Goal: Information Seeking & Learning: Learn about a topic

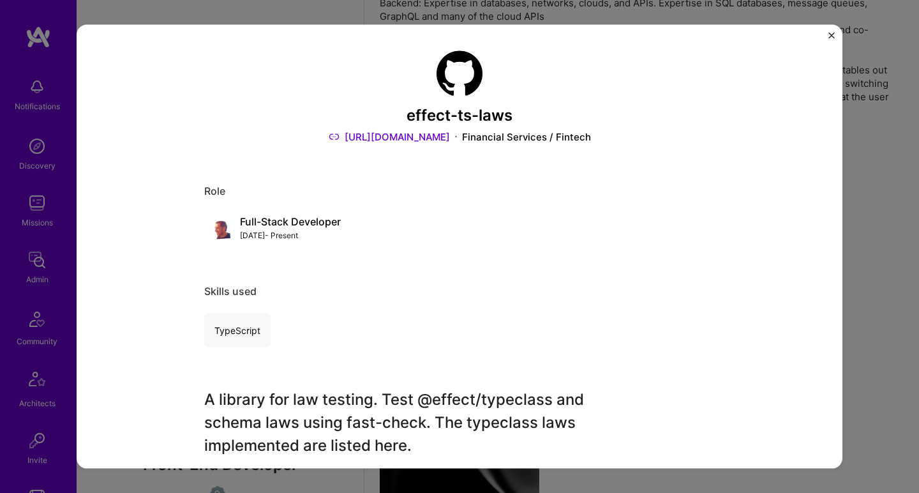
scroll to position [3, 0]
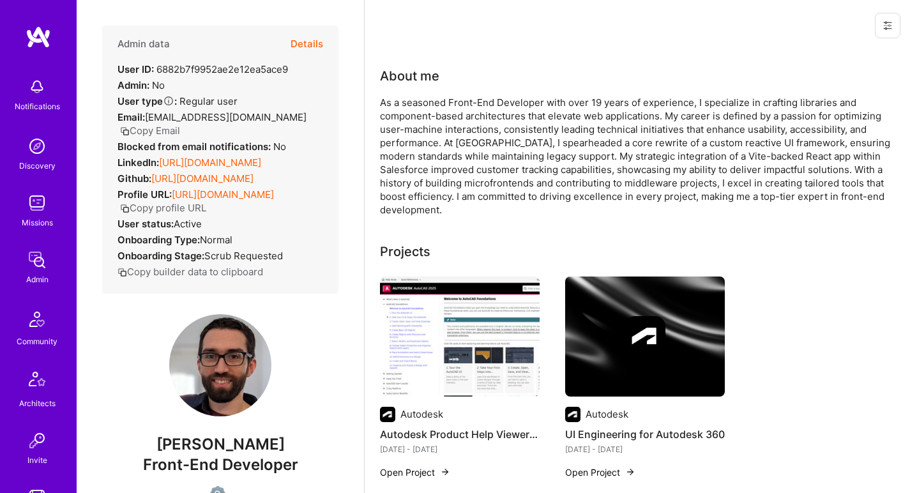
click at [216, 156] on link "https://linkedin.com/in/gonchuki" at bounding box center [210, 162] width 102 height 12
click at [204, 172] on link "https://github.com/gonchuki" at bounding box center [202, 178] width 102 height 12
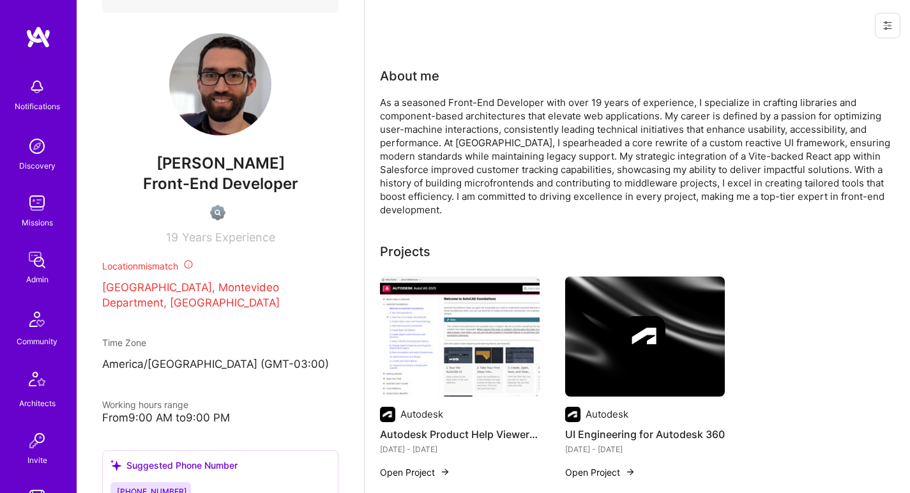
scroll to position [36, 0]
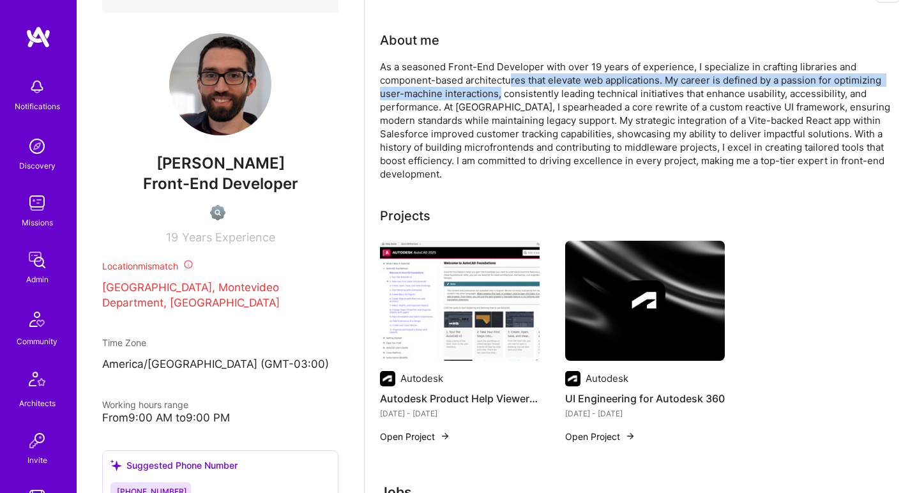
drag, startPoint x: 509, startPoint y: 75, endPoint x: 499, endPoint y: 90, distance: 18.4
click at [499, 90] on div "As a seasoned Front-End Developer with over 19 years of experience, I specializ…" at bounding box center [635, 120] width 511 height 121
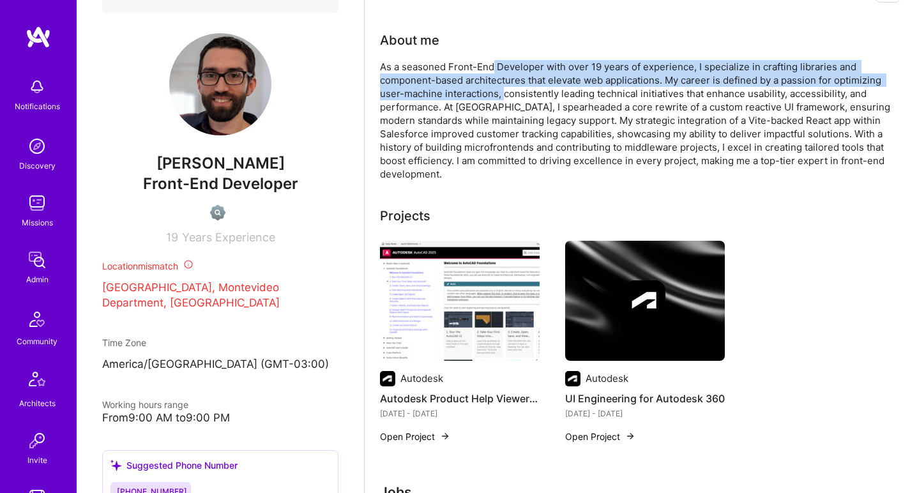
drag, startPoint x: 499, startPoint y: 90, endPoint x: 493, endPoint y: 64, distance: 26.2
click at [493, 64] on div "As a seasoned Front-End Developer with over 19 years of experience, I specializ…" at bounding box center [635, 120] width 511 height 121
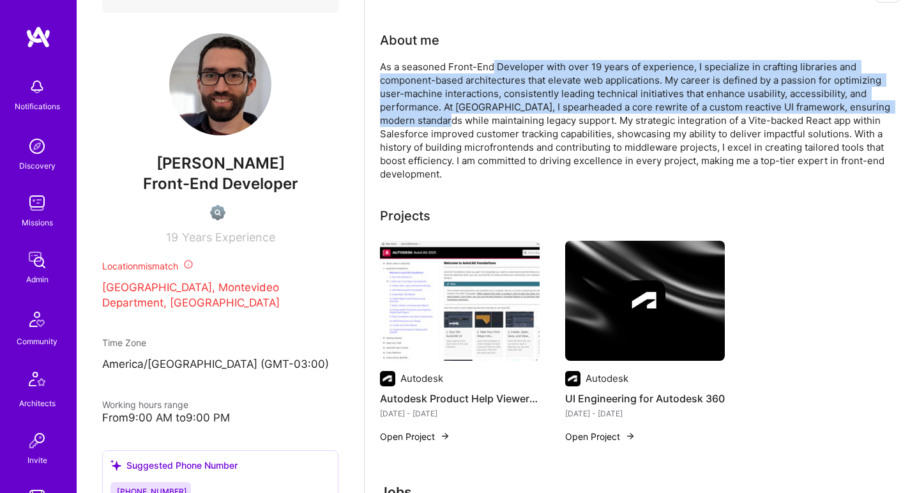
drag, startPoint x: 493, startPoint y: 64, endPoint x: 452, endPoint y: 126, distance: 74.0
click at [452, 126] on div "As a seasoned Front-End Developer with over 19 years of experience, I specializ…" at bounding box center [635, 120] width 511 height 121
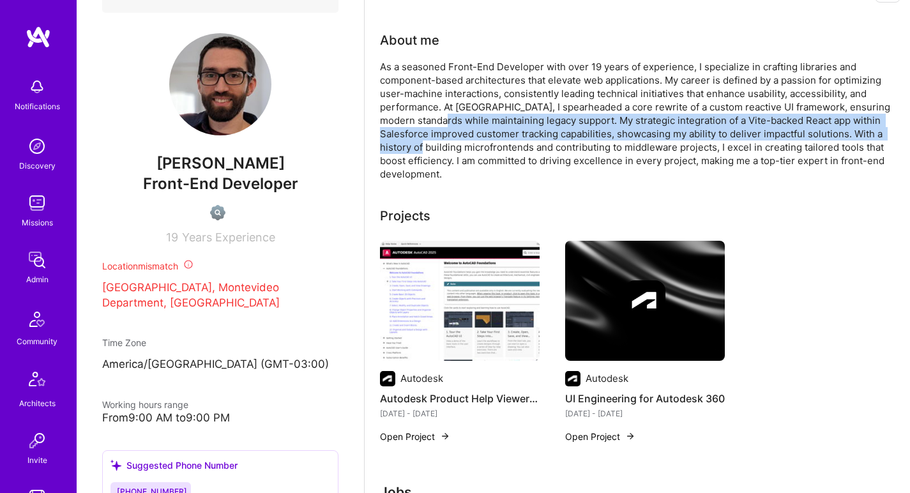
drag, startPoint x: 452, startPoint y: 126, endPoint x: 449, endPoint y: 144, distance: 18.2
click at [449, 144] on div "As a seasoned Front-End Developer with over 19 years of experience, I specializ…" at bounding box center [635, 120] width 511 height 121
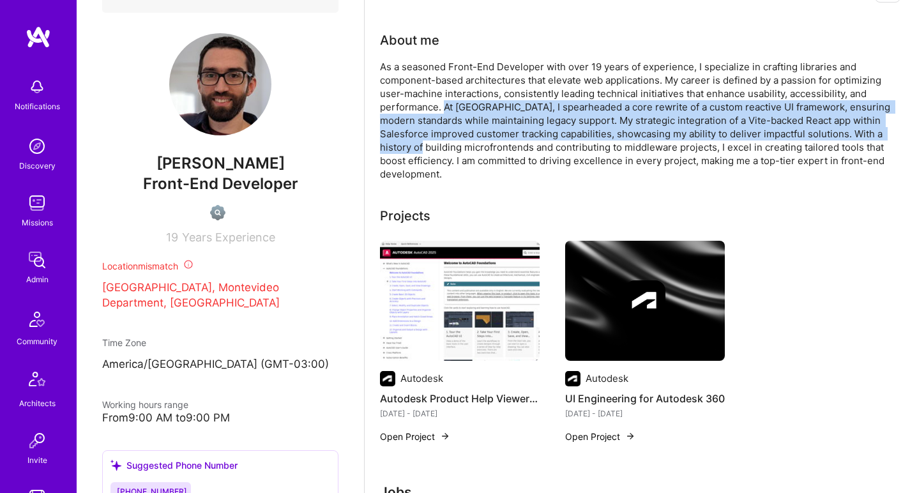
drag, startPoint x: 449, startPoint y: 144, endPoint x: 445, endPoint y: 100, distance: 44.2
click at [445, 100] on div "As a seasoned Front-End Developer with over 19 years of experience, I specializ…" at bounding box center [635, 120] width 511 height 121
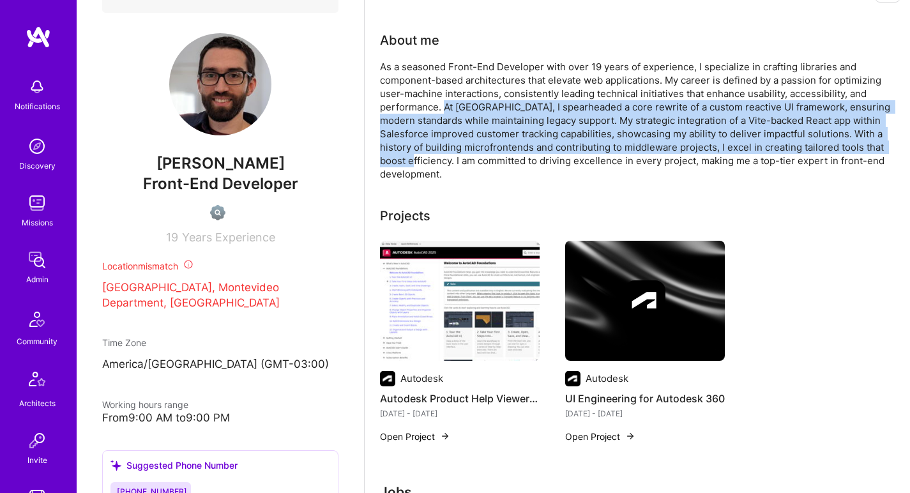
drag, startPoint x: 445, startPoint y: 100, endPoint x: 417, endPoint y: 163, distance: 69.7
click at [417, 163] on div "As a seasoned Front-End Developer with over 19 years of experience, I specializ…" at bounding box center [635, 120] width 511 height 121
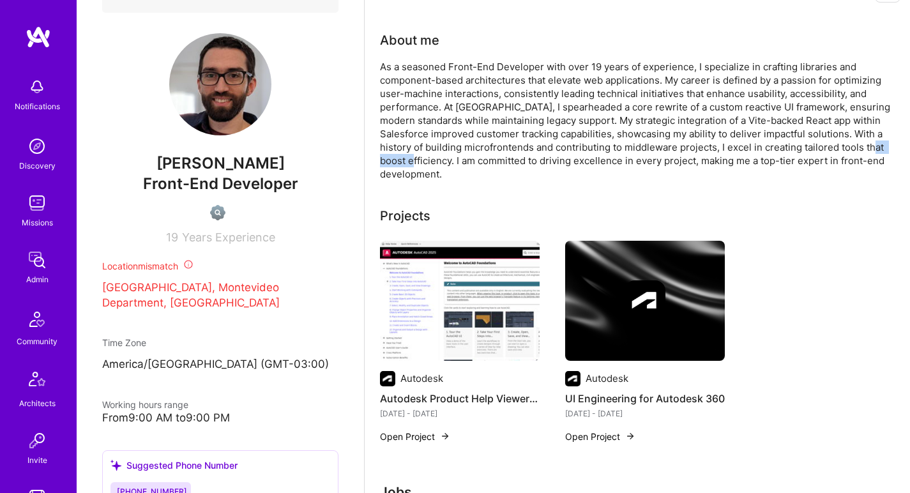
click at [417, 163] on div "As a seasoned Front-End Developer with over 19 years of experience, I specializ…" at bounding box center [635, 120] width 511 height 121
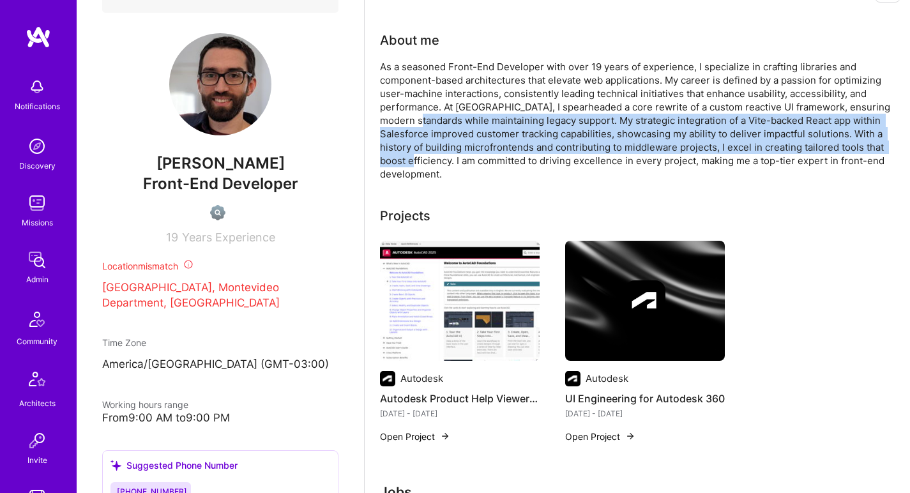
drag, startPoint x: 417, startPoint y: 163, endPoint x: 437, endPoint y: 114, distance: 52.4
click at [437, 114] on div "As a seasoned Front-End Developer with over 19 years of experience, I specializ…" at bounding box center [635, 120] width 511 height 121
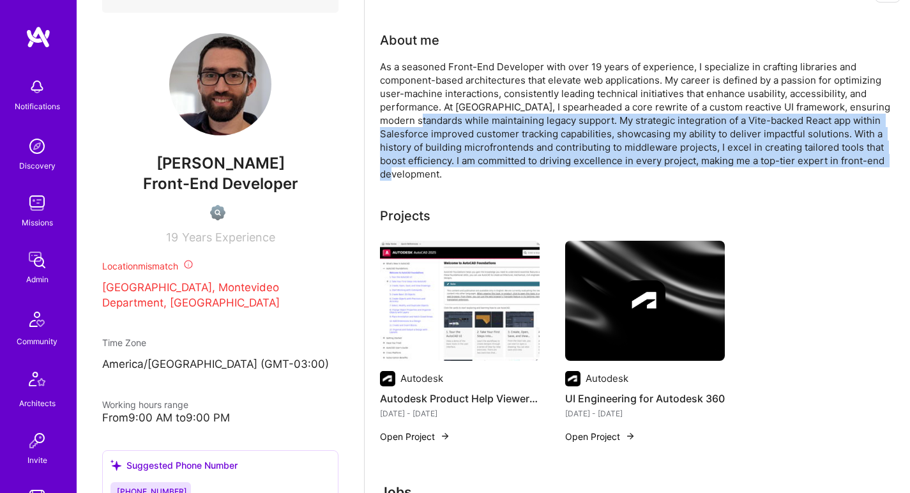
drag, startPoint x: 437, startPoint y: 114, endPoint x: 382, endPoint y: 172, distance: 79.9
click at [382, 172] on div "As a seasoned Front-End Developer with over 19 years of experience, I specializ…" at bounding box center [635, 120] width 511 height 121
click at [419, 126] on div "As a seasoned Front-End Developer with over 19 years of experience, I specializ…" at bounding box center [635, 120] width 511 height 121
drag, startPoint x: 426, startPoint y: 117, endPoint x: 428, endPoint y: 167, distance: 49.2
click at [428, 167] on div "As a seasoned Front-End Developer with over 19 years of experience, I specializ…" at bounding box center [635, 120] width 511 height 121
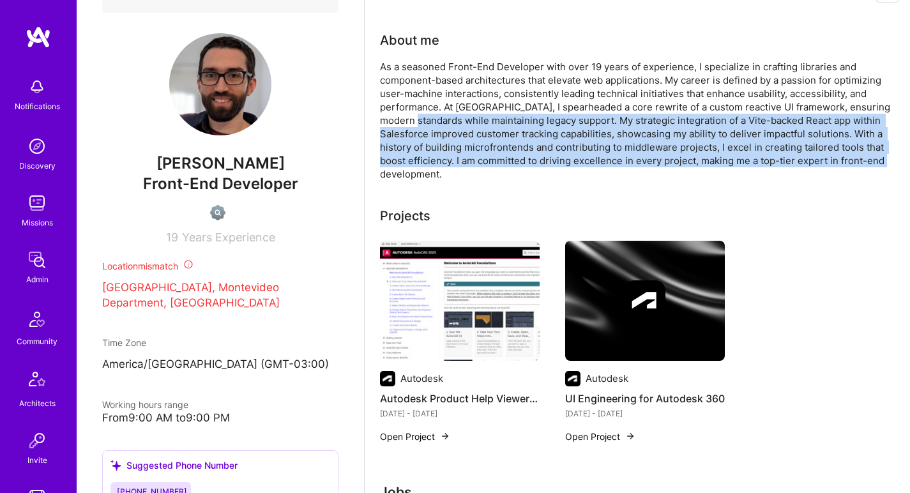
click at [428, 167] on div "As a seasoned Front-End Developer with over 19 years of experience, I specializ…" at bounding box center [635, 120] width 511 height 121
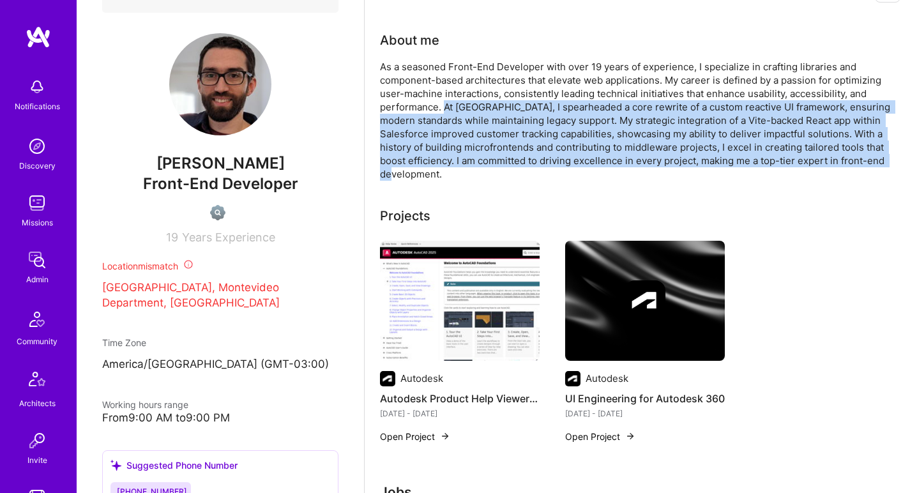
drag, startPoint x: 428, startPoint y: 167, endPoint x: 443, endPoint y: 107, distance: 61.9
click at [443, 107] on div "As a seasoned Front-End Developer with over 19 years of experience, I specializ…" at bounding box center [635, 120] width 511 height 121
drag, startPoint x: 443, startPoint y: 107, endPoint x: 389, endPoint y: 179, distance: 89.9
click at [389, 179] on div "As a seasoned Front-End Developer with over 19 years of experience, I specializ…" at bounding box center [635, 120] width 511 height 121
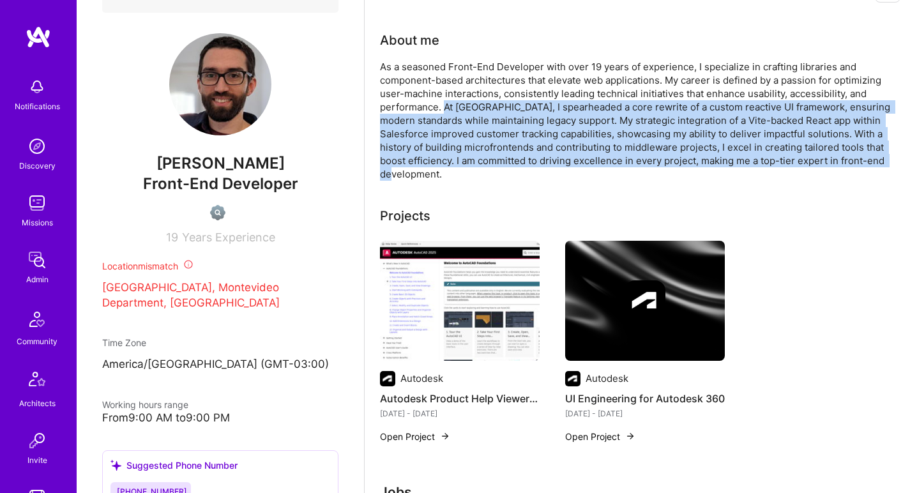
click at [389, 179] on div "As a seasoned Front-End Developer with over 19 years of experience, I specializ…" at bounding box center [635, 120] width 511 height 121
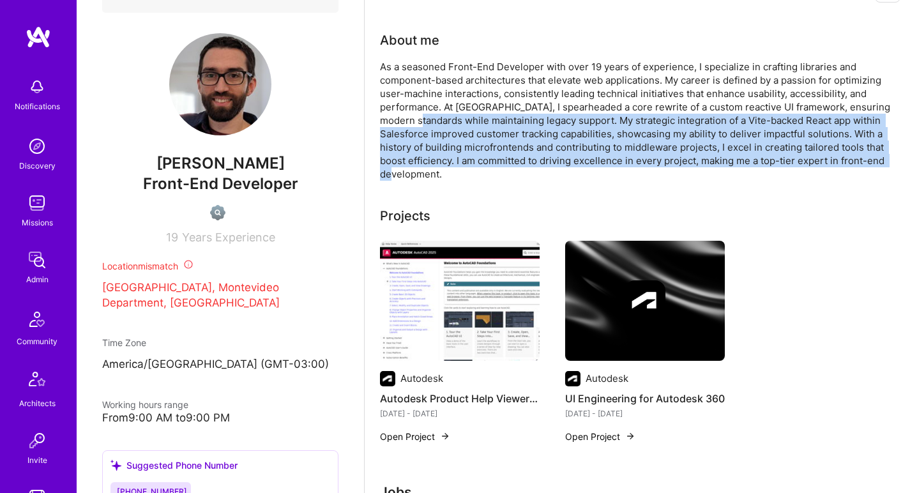
drag, startPoint x: 389, startPoint y: 179, endPoint x: 442, endPoint y: 118, distance: 80.1
click at [442, 118] on div "As a seasoned Front-End Developer with over 19 years of experience, I specializ…" at bounding box center [635, 120] width 511 height 121
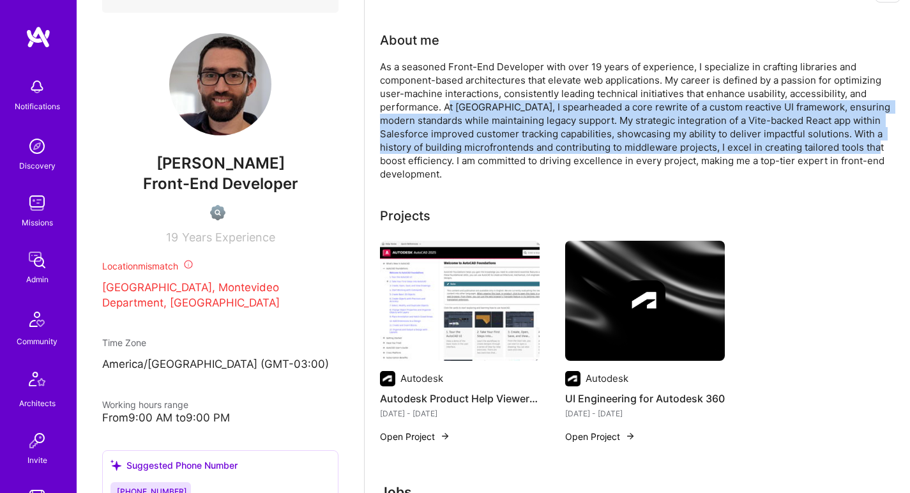
drag, startPoint x: 447, startPoint y: 110, endPoint x: 414, endPoint y: 156, distance: 57.6
click at [414, 156] on div "As a seasoned Front-End Developer with over 19 years of experience, I specializ…" at bounding box center [635, 120] width 511 height 121
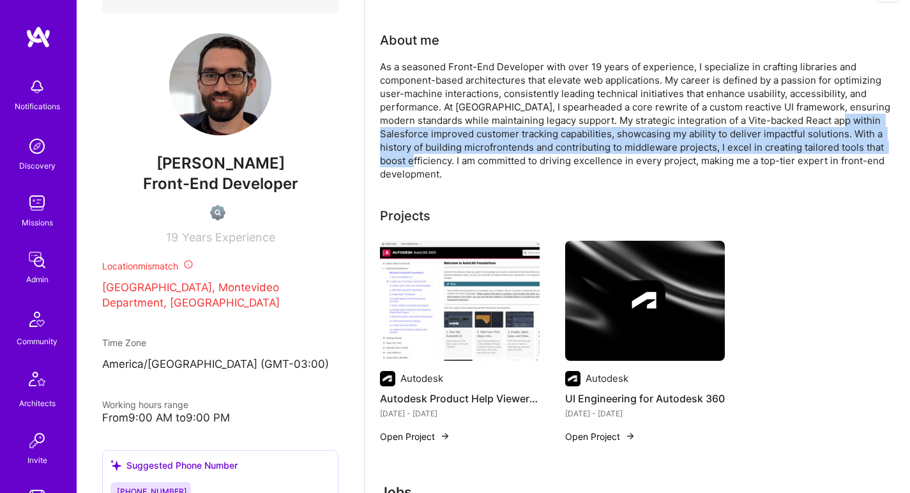
drag, startPoint x: 414, startPoint y: 156, endPoint x: 424, endPoint y: 128, distance: 30.7
click at [424, 128] on div "As a seasoned Front-End Developer with over 19 years of experience, I specializ…" at bounding box center [635, 120] width 511 height 121
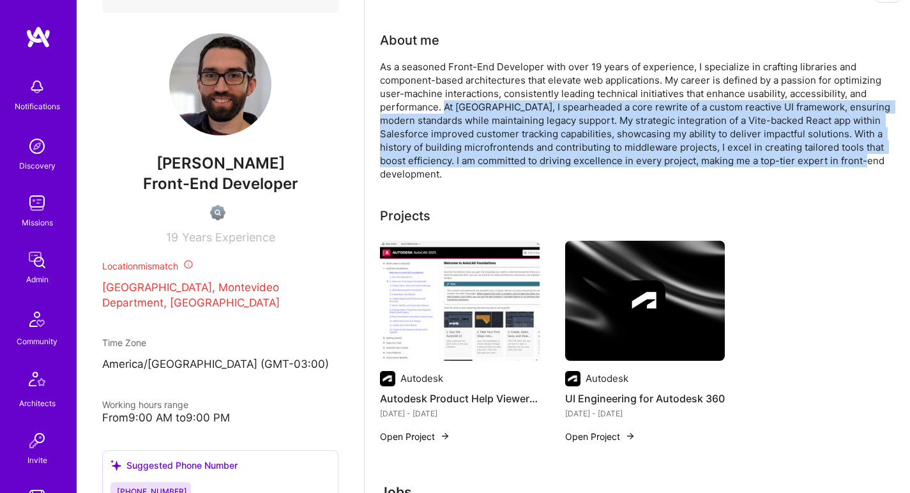
drag, startPoint x: 445, startPoint y: 105, endPoint x: 405, endPoint y: 170, distance: 76.2
click at [405, 170] on div "As a seasoned Front-End Developer with over 19 years of experience, I specializ…" at bounding box center [635, 120] width 511 height 121
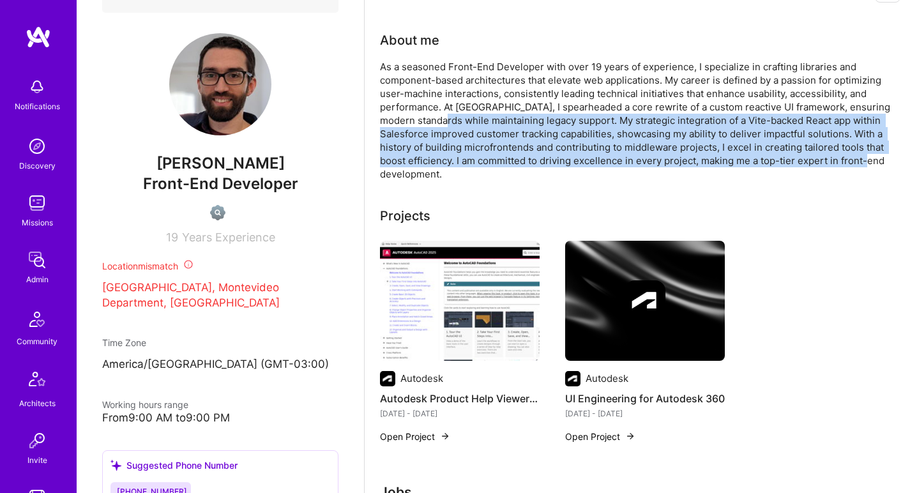
drag, startPoint x: 405, startPoint y: 170, endPoint x: 453, endPoint y: 121, distance: 69.1
click at [453, 121] on div "As a seasoned Front-End Developer with over 19 years of experience, I specializ…" at bounding box center [635, 120] width 511 height 121
click at [467, 114] on div "As a seasoned Front-End Developer with over 19 years of experience, I specializ…" at bounding box center [635, 120] width 511 height 121
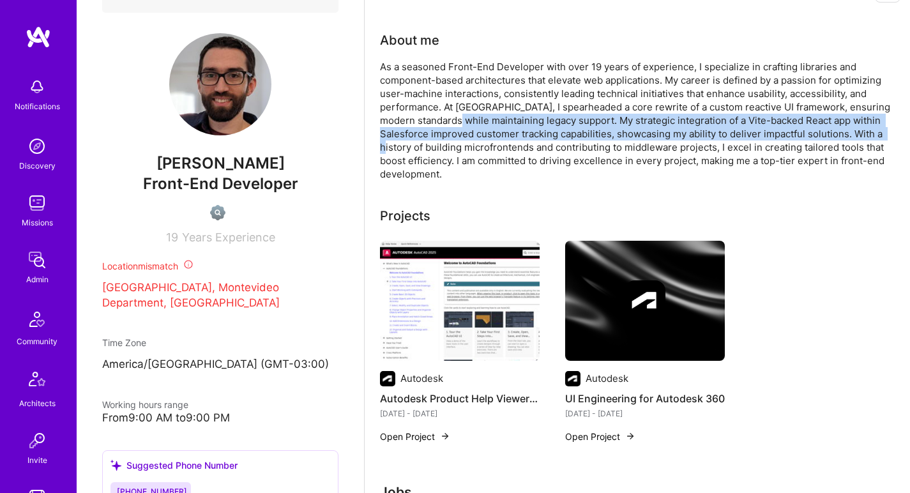
drag, startPoint x: 467, startPoint y: 114, endPoint x: 424, endPoint y: 150, distance: 56.6
click at [424, 150] on div "As a seasoned Front-End Developer with over 19 years of experience, I specializ…" at bounding box center [635, 120] width 511 height 121
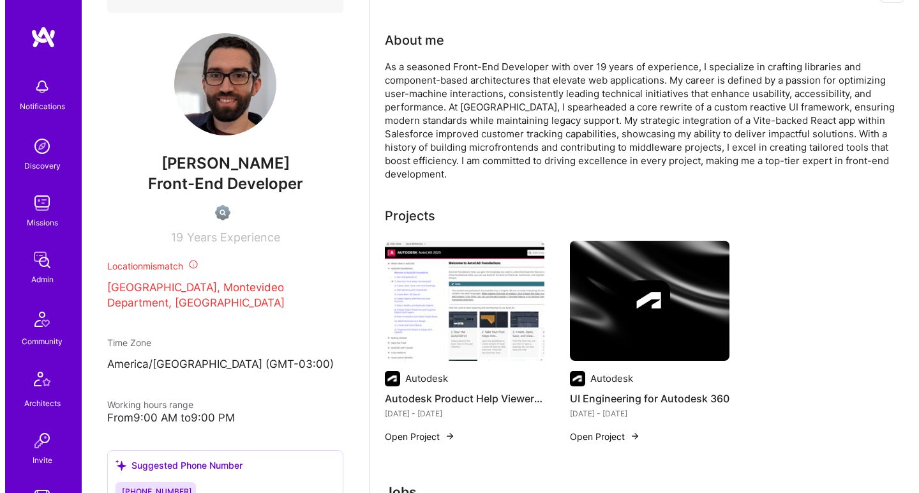
scroll to position [71, 0]
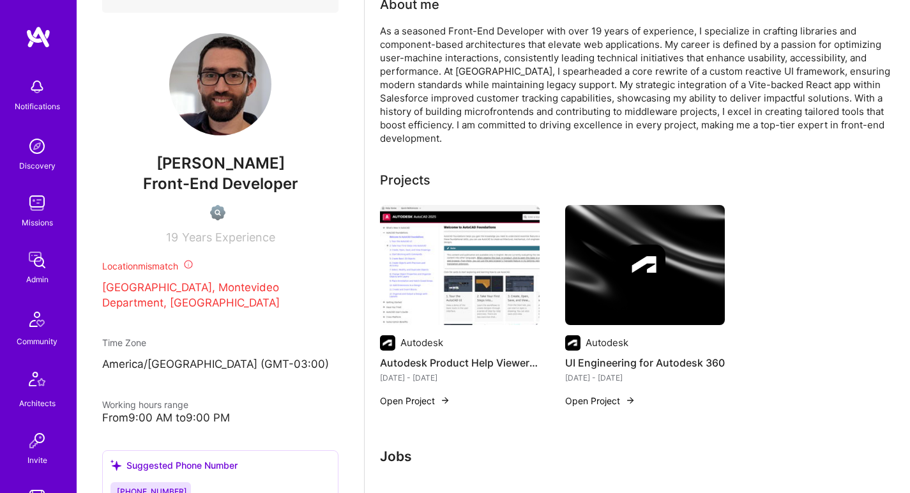
click at [471, 297] on img at bounding box center [460, 265] width 160 height 120
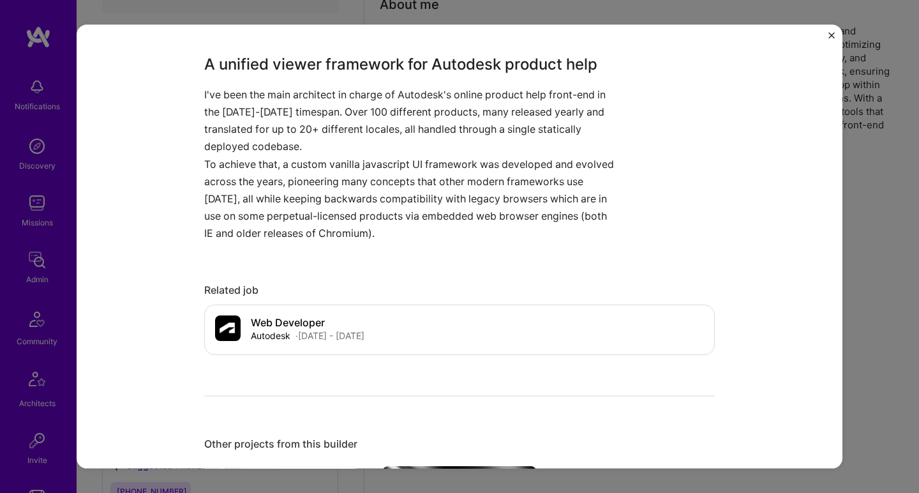
scroll to position [1120, 0]
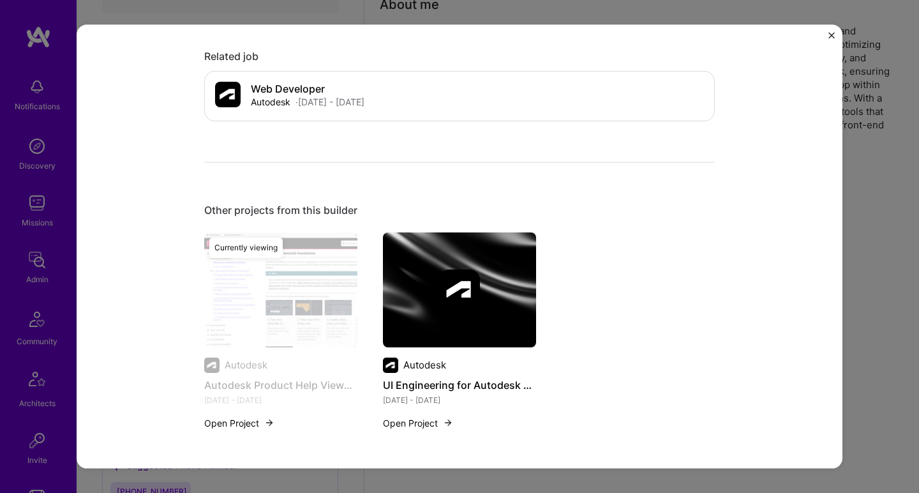
click at [471, 296] on img at bounding box center [459, 289] width 41 height 41
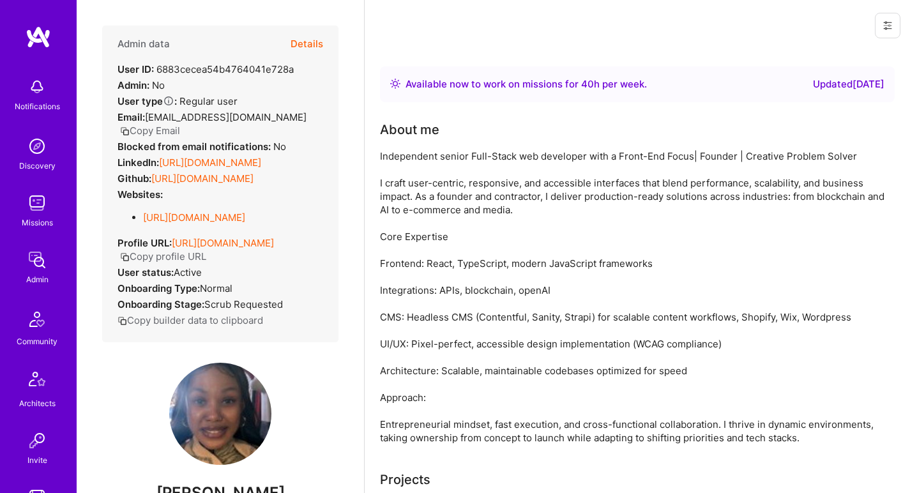
click at [159, 169] on link "https://linkedin.com/in/clarasituma" at bounding box center [210, 162] width 102 height 12
click at [161, 184] on link "https://github.com/CSituma" at bounding box center [202, 178] width 102 height 12
click at [166, 223] on link "https://clarasitumadev.netlify.app/" at bounding box center [194, 217] width 102 height 12
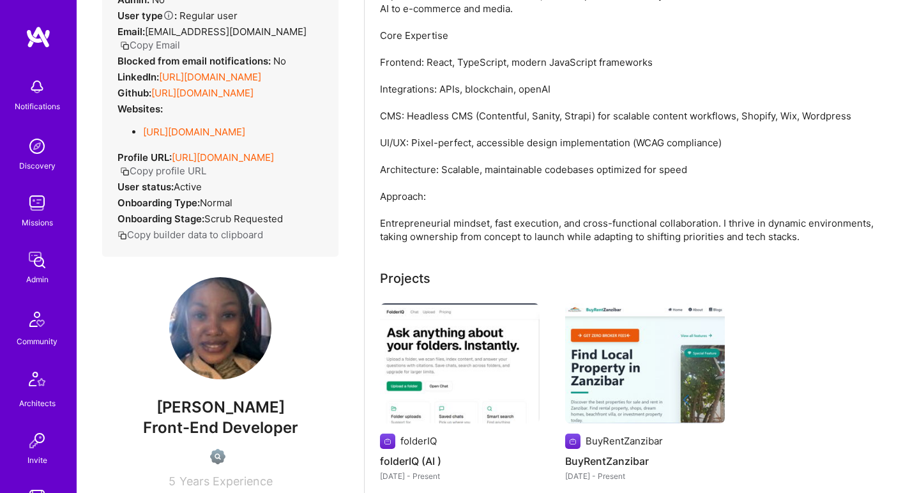
scroll to position [207, 0]
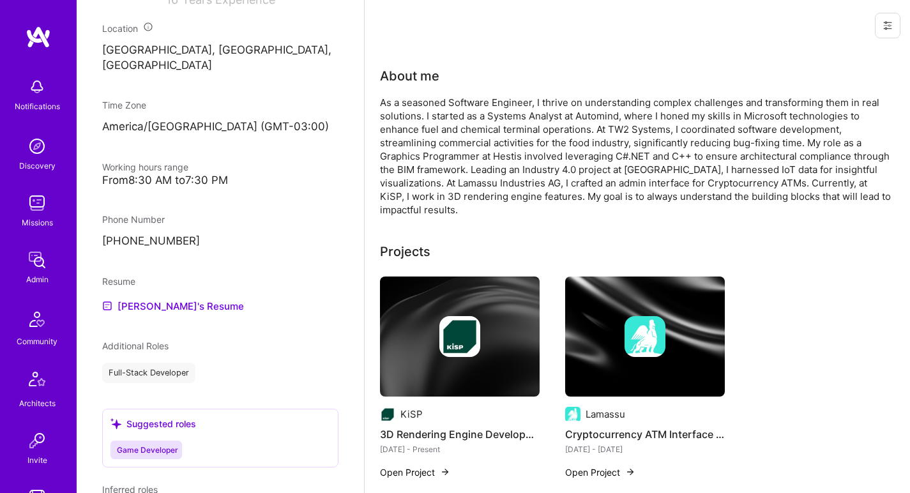
scroll to position [562, 0]
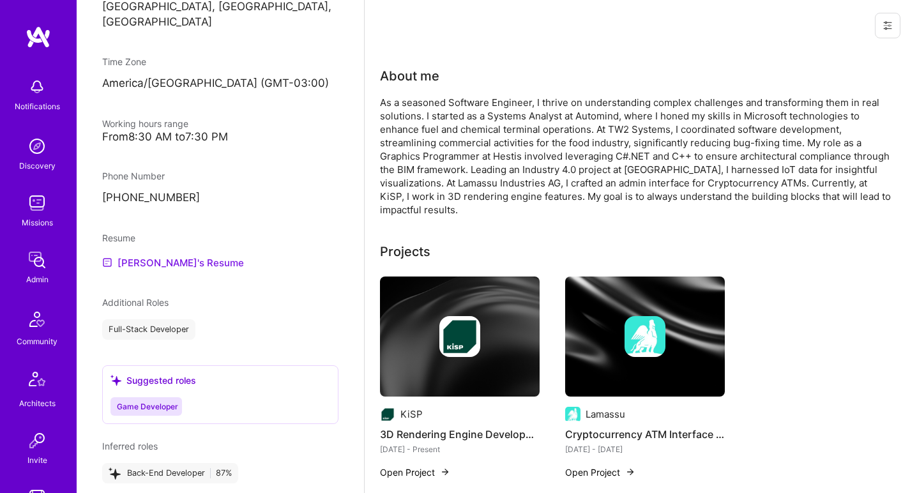
click at [177, 262] on link "Liordino's Resume" at bounding box center [173, 262] width 142 height 15
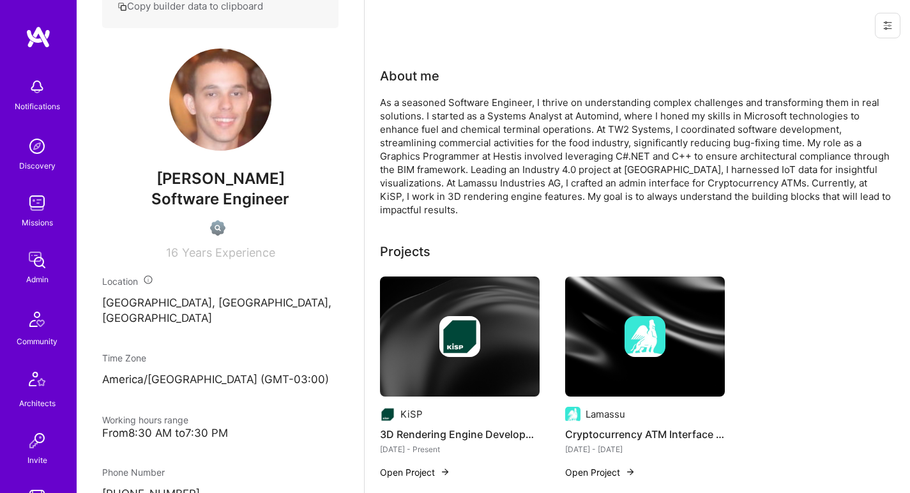
scroll to position [230, 0]
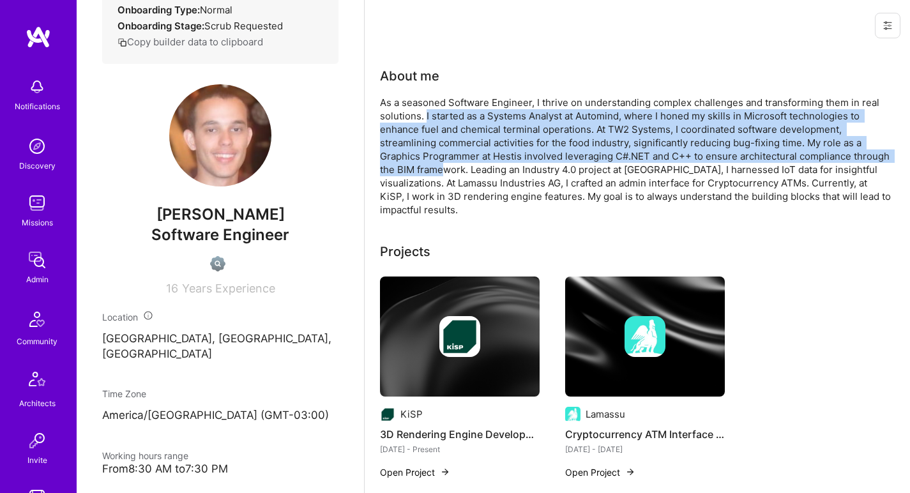
drag, startPoint x: 426, startPoint y: 109, endPoint x: 446, endPoint y: 166, distance: 59.9
click at [446, 166] on div "As a seasoned Software Engineer, I thrive on understanding complex challenges a…" at bounding box center [635, 156] width 511 height 121
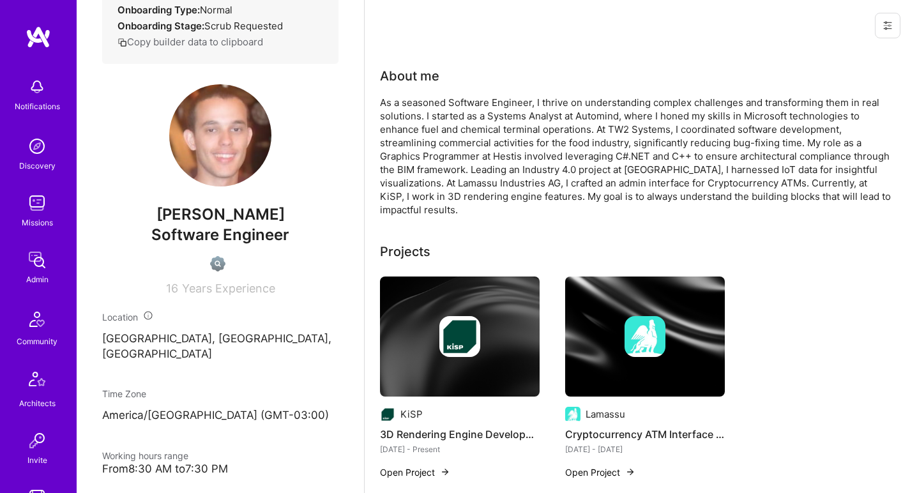
click at [557, 151] on div "As a seasoned Software Engineer, I thrive on understanding complex challenges a…" at bounding box center [635, 156] width 511 height 121
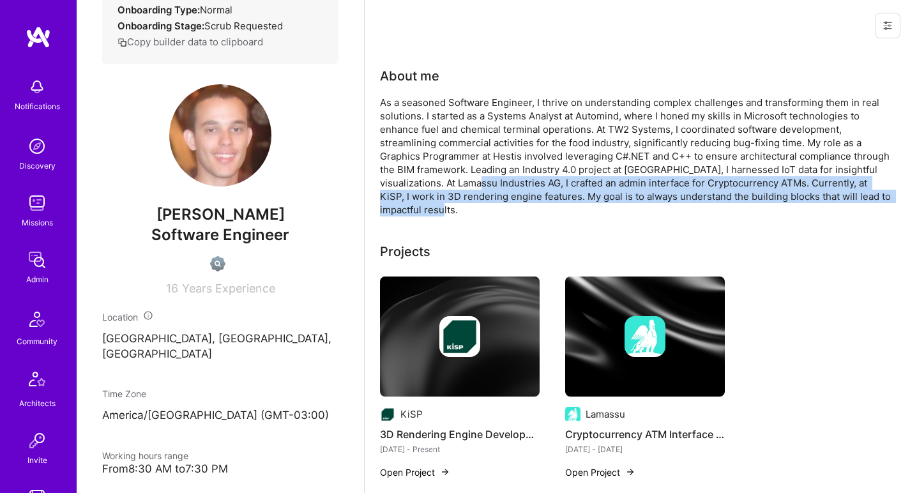
drag, startPoint x: 516, startPoint y: 197, endPoint x: 522, endPoint y: 205, distance: 9.6
click at [522, 205] on div "As a seasoned Software Engineer, I thrive on understanding complex challenges a…" at bounding box center [635, 156] width 511 height 121
click at [522, 204] on div "As a seasoned Software Engineer, I thrive on understanding complex challenges a…" at bounding box center [635, 156] width 511 height 121
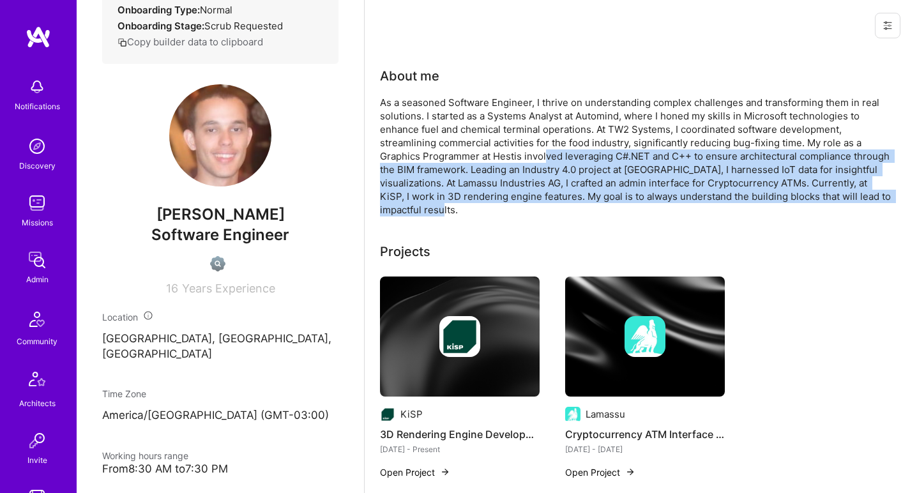
drag, startPoint x: 522, startPoint y: 204, endPoint x: 545, endPoint y: 149, distance: 60.1
click at [544, 149] on div "As a seasoned Software Engineer, I thrive on understanding complex challenges a…" at bounding box center [635, 156] width 511 height 121
click at [545, 149] on div "As a seasoned Software Engineer, I thrive on understanding complex challenges a…" at bounding box center [635, 156] width 511 height 121
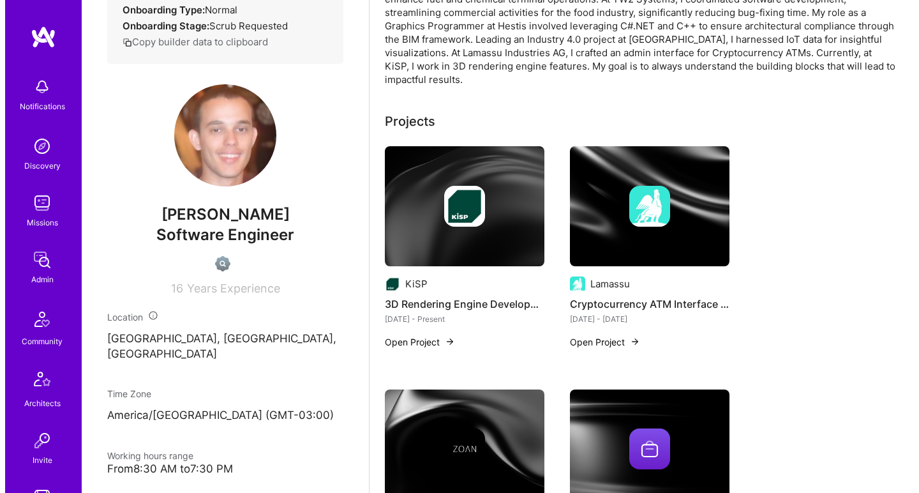
scroll to position [94, 0]
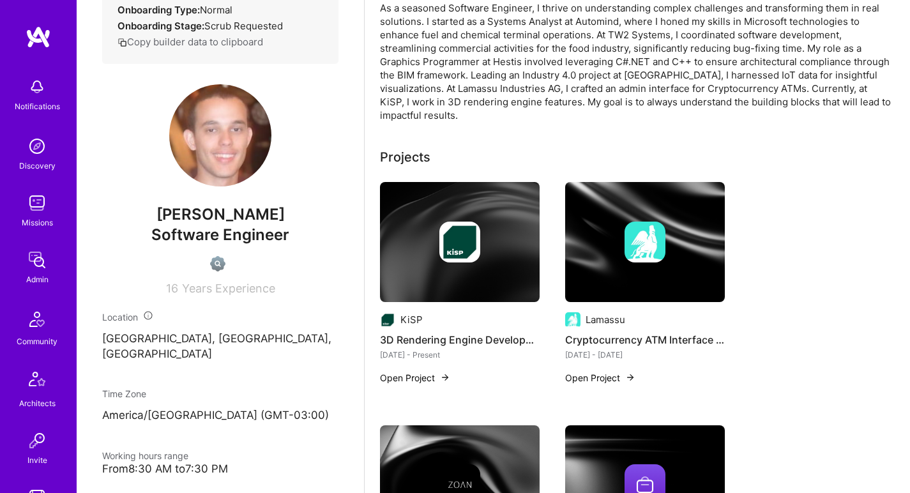
click at [640, 231] on img at bounding box center [644, 241] width 41 height 41
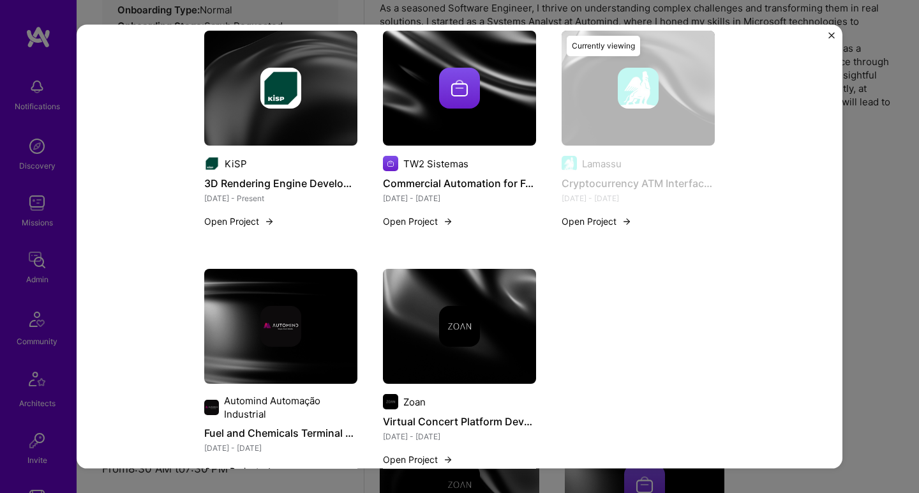
scroll to position [603, 0]
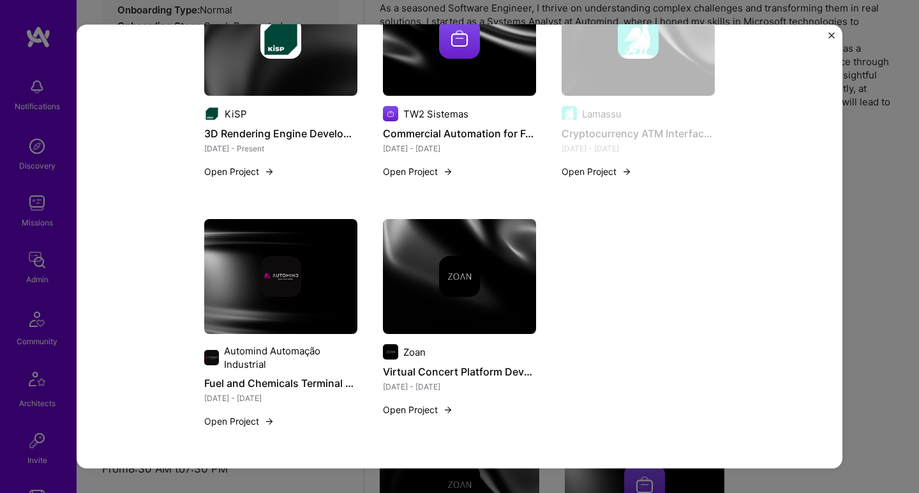
click at [274, 274] on img at bounding box center [280, 276] width 41 height 41
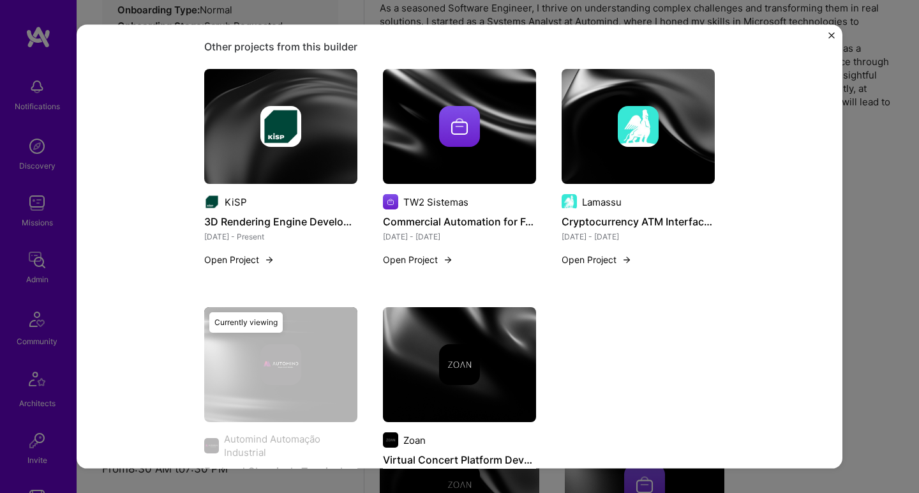
scroll to position [569, 0]
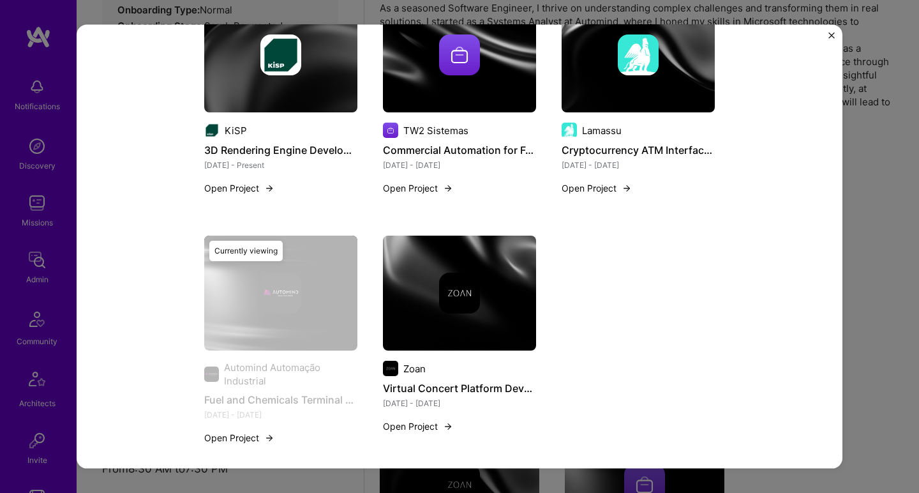
click at [401, 294] on div at bounding box center [459, 293] width 153 height 41
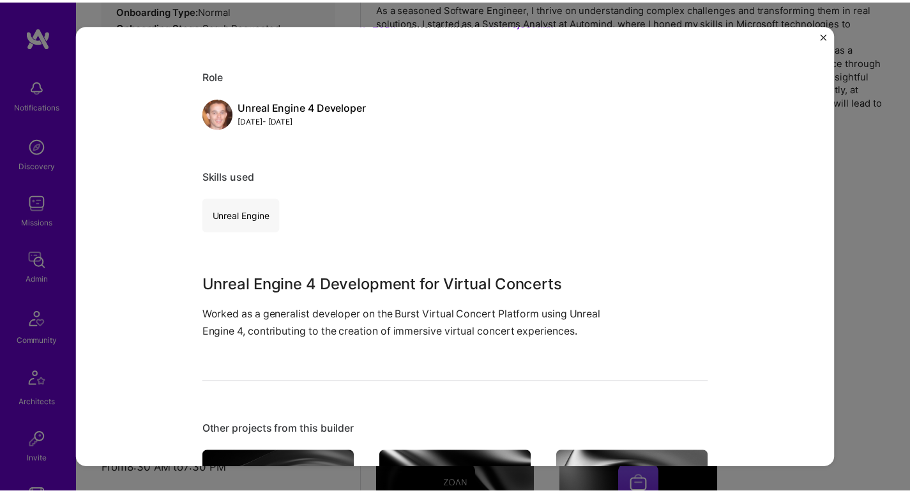
scroll to position [151, 0]
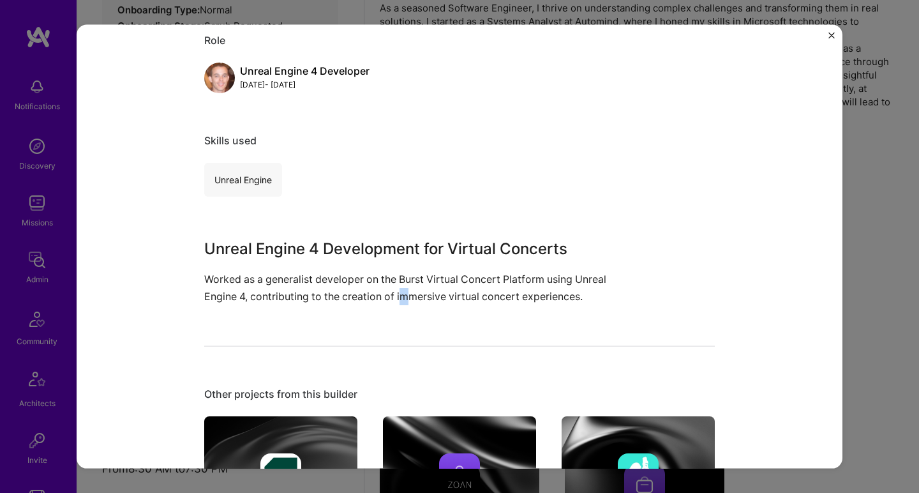
click at [401, 295] on p "Worked as a generalist developer on the Burst Virtual Concert Platform using Un…" at bounding box center [411, 287] width 415 height 34
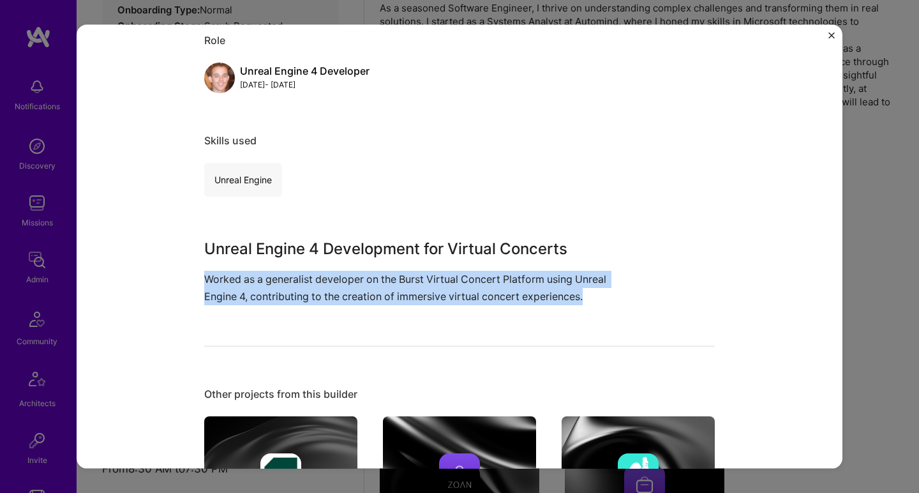
drag, startPoint x: 400, startPoint y: 294, endPoint x: 403, endPoint y: 267, distance: 26.9
click at [402, 268] on div "Unreal Engine 4 Development for Virtual Concerts Worked as a generalist develop…" at bounding box center [411, 271] width 415 height 68
click at [878, 200] on div "Virtual Concert Platform Development Zoan Entertainment Project link Role Unrea…" at bounding box center [459, 246] width 919 height 493
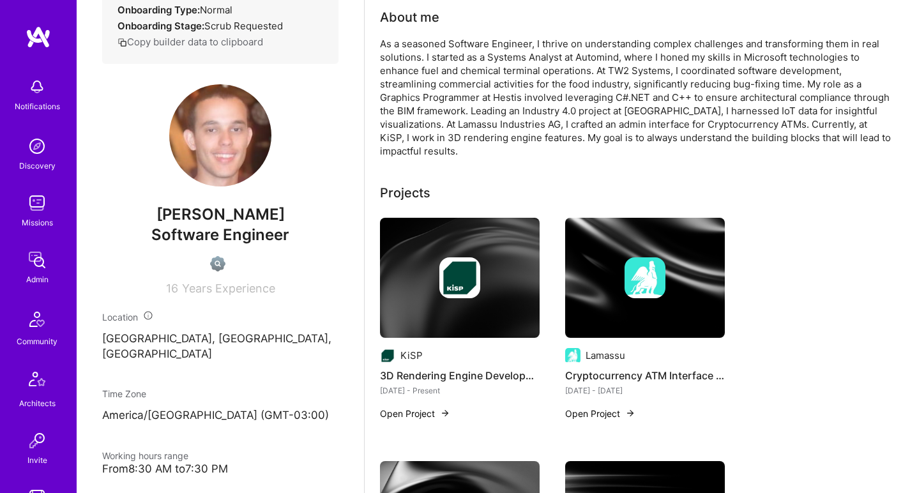
scroll to position [49, 0]
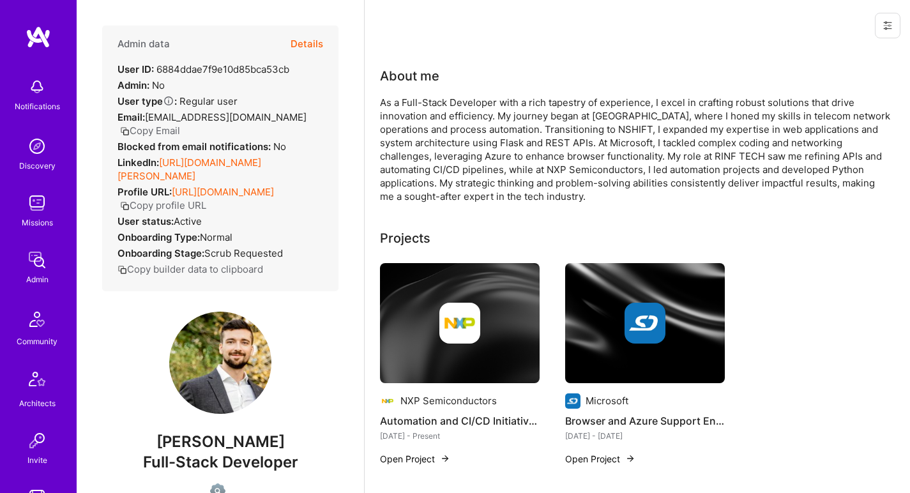
click at [230, 159] on link "[URL][DOMAIN_NAME][PERSON_NAME]" at bounding box center [189, 169] width 144 height 26
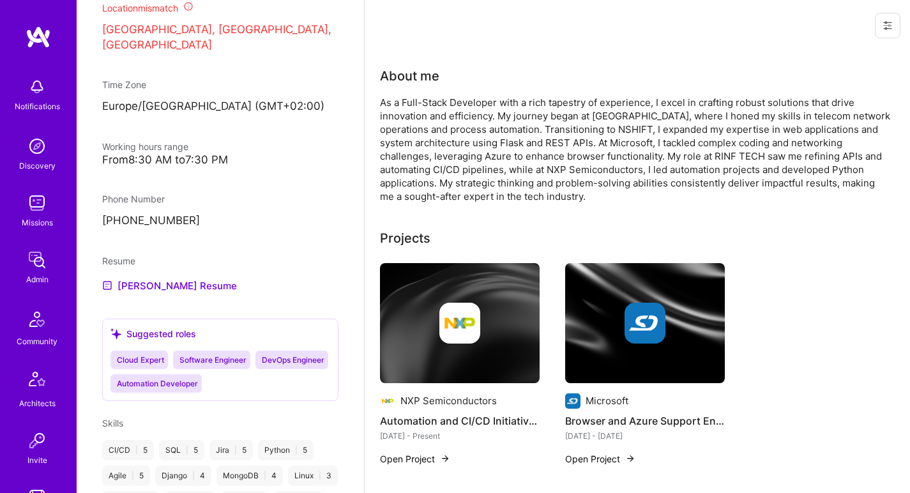
scroll to position [649, 0]
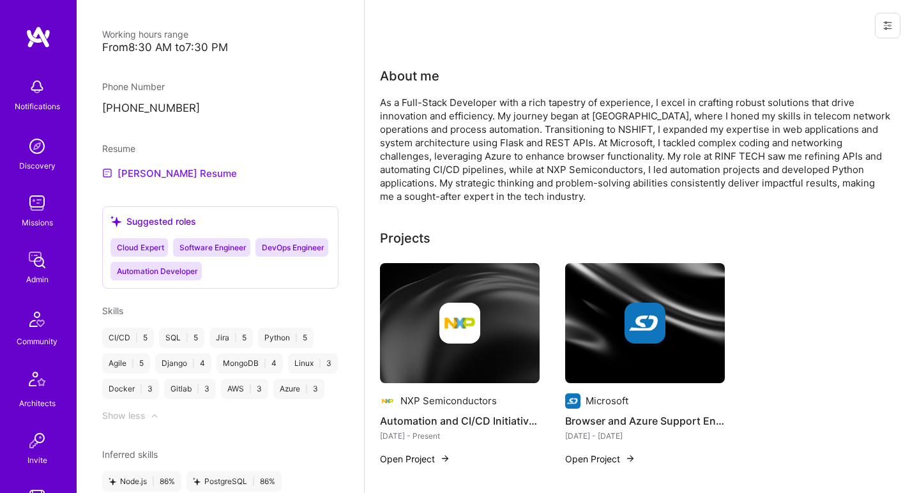
click at [189, 171] on link "Iulian-Vasile's Resume" at bounding box center [169, 172] width 135 height 15
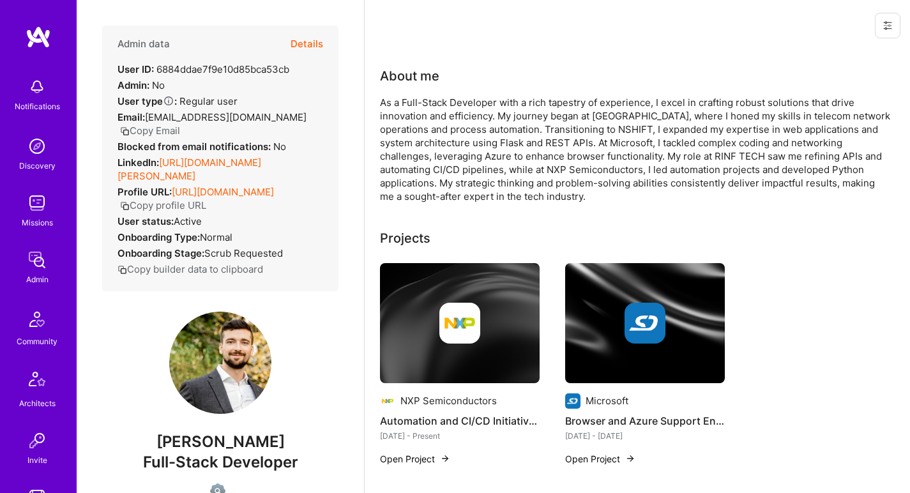
click at [469, 121] on div "As a Full-Stack Developer with a rich tapestry of experience, I excel in crafti…" at bounding box center [635, 149] width 511 height 107
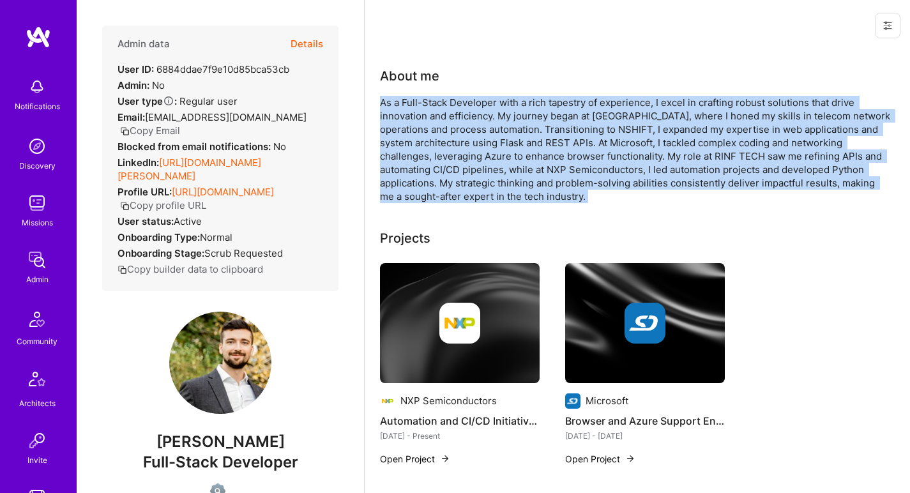
click at [469, 121] on div "As a Full-Stack Developer with a rich tapestry of experience, I excel in crafti…" at bounding box center [635, 149] width 511 height 107
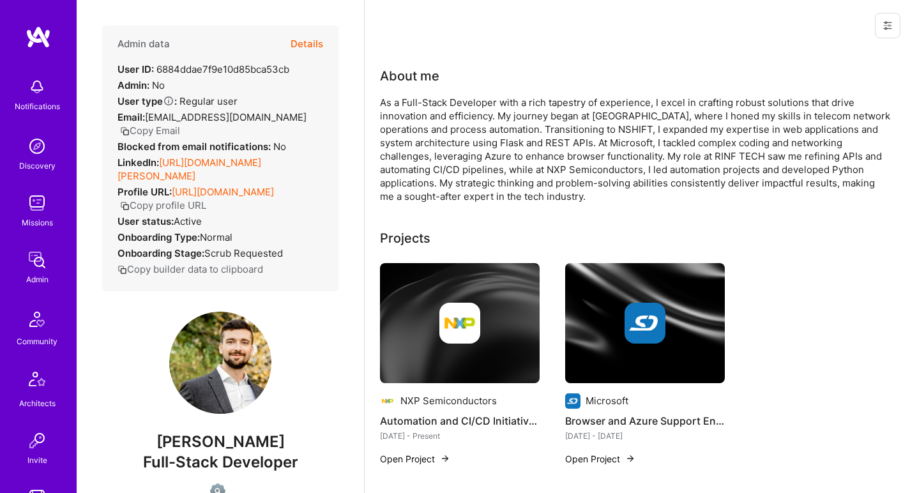
click at [472, 105] on div "As a Full-Stack Developer with a rich tapestry of experience, I excel in crafti…" at bounding box center [635, 149] width 511 height 107
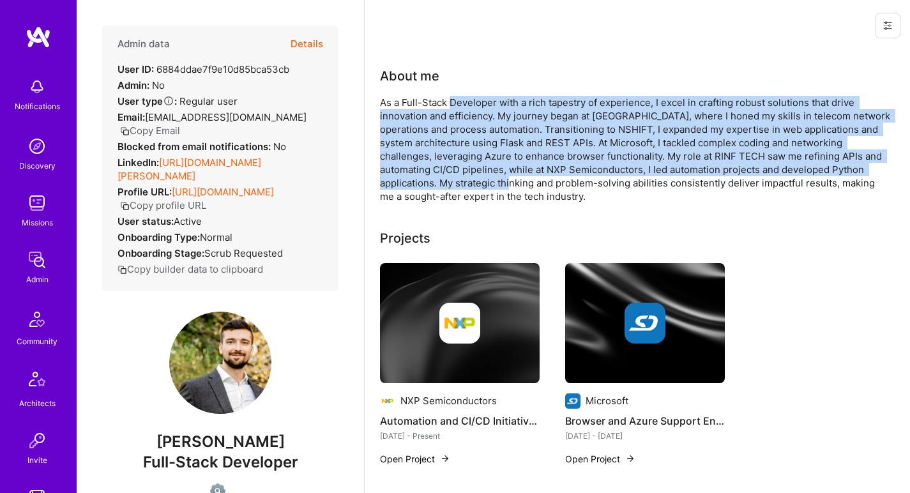
drag, startPoint x: 472, startPoint y: 105, endPoint x: 462, endPoint y: 188, distance: 82.9
click at [462, 188] on div "As a Full-Stack Developer with a rich tapestry of experience, I excel in crafti…" at bounding box center [635, 149] width 511 height 107
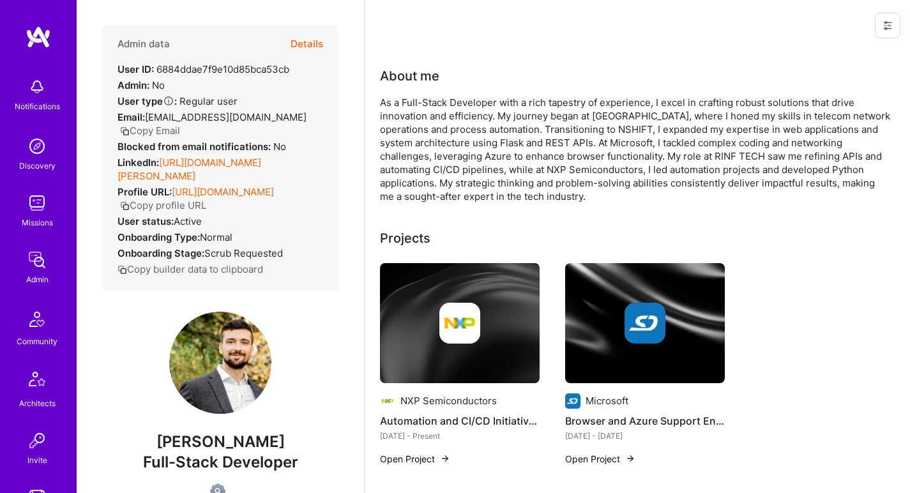
click at [444, 193] on div "As a Full-Stack Developer with a rich tapestry of experience, I excel in crafti…" at bounding box center [635, 149] width 511 height 107
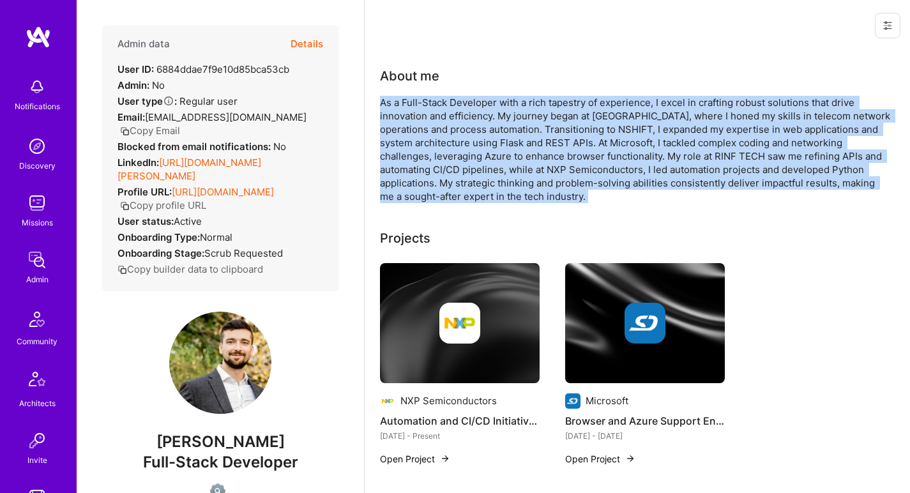
click at [444, 193] on div "As a Full-Stack Developer with a rich tapestry of experience, I excel in crafti…" at bounding box center [635, 149] width 511 height 107
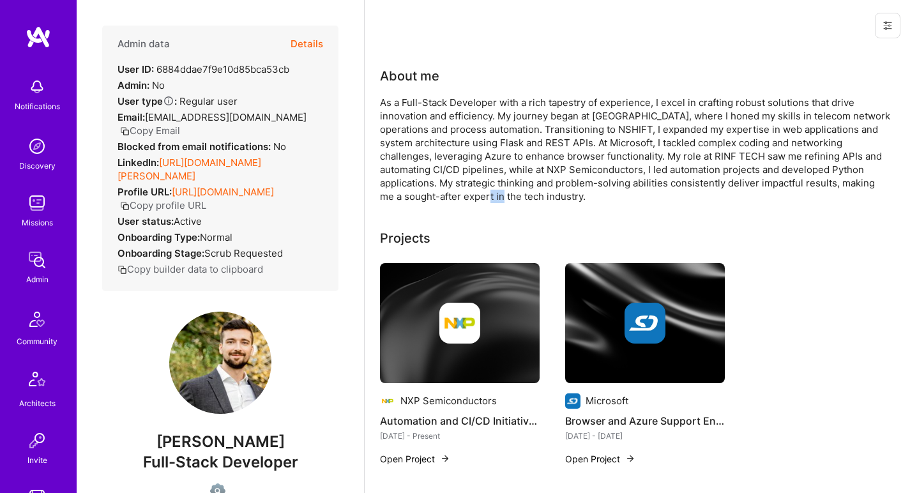
click at [444, 193] on div "As a Full-Stack Developer with a rich tapestry of experience, I excel in crafti…" at bounding box center [635, 149] width 511 height 107
click at [443, 192] on div "As a Full-Stack Developer with a rich tapestry of experience, I excel in crafti…" at bounding box center [635, 149] width 511 height 107
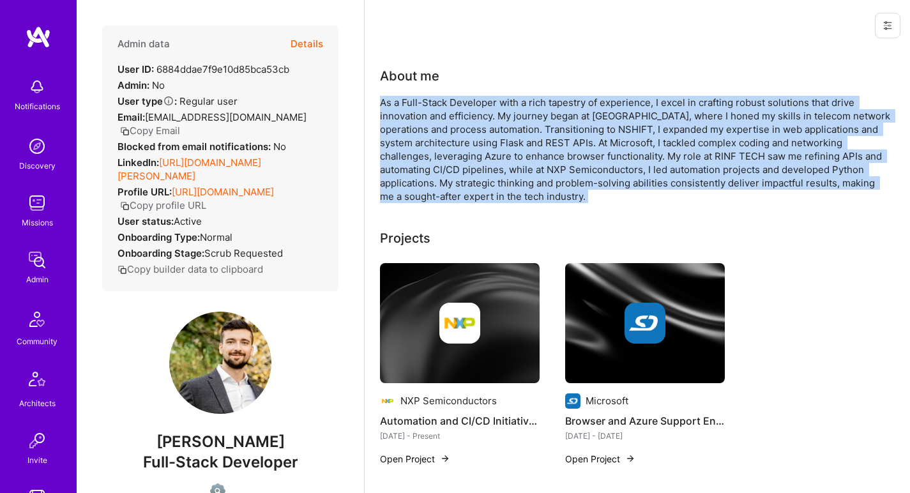
click at [443, 192] on div "As a Full-Stack Developer with a rich tapestry of experience, I excel in crafti…" at bounding box center [635, 149] width 511 height 107
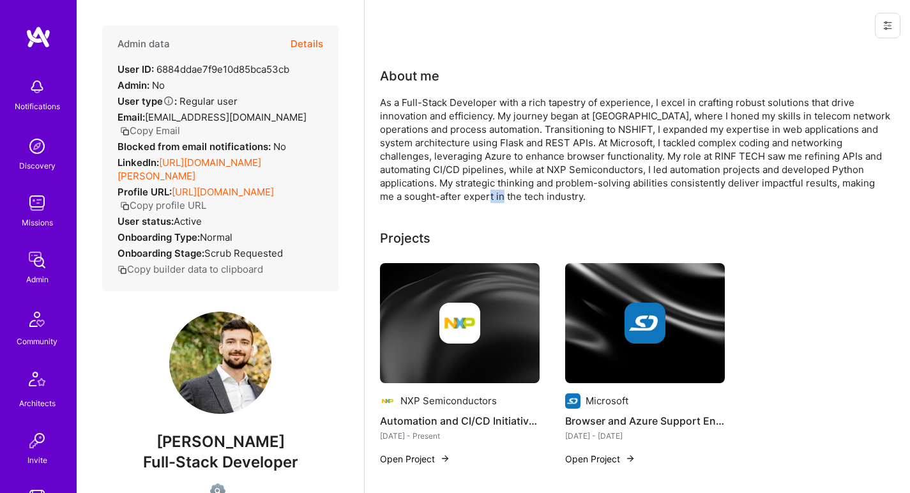
click at [443, 192] on div "As a Full-Stack Developer with a rich tapestry of experience, I excel in crafti…" at bounding box center [635, 149] width 511 height 107
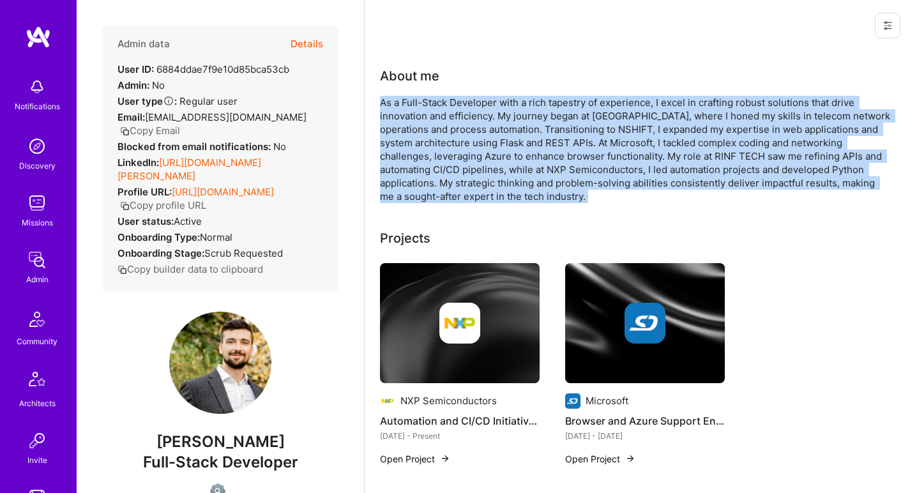
click at [443, 192] on div "As a Full-Stack Developer with a rich tapestry of experience, I excel in crafti…" at bounding box center [635, 149] width 511 height 107
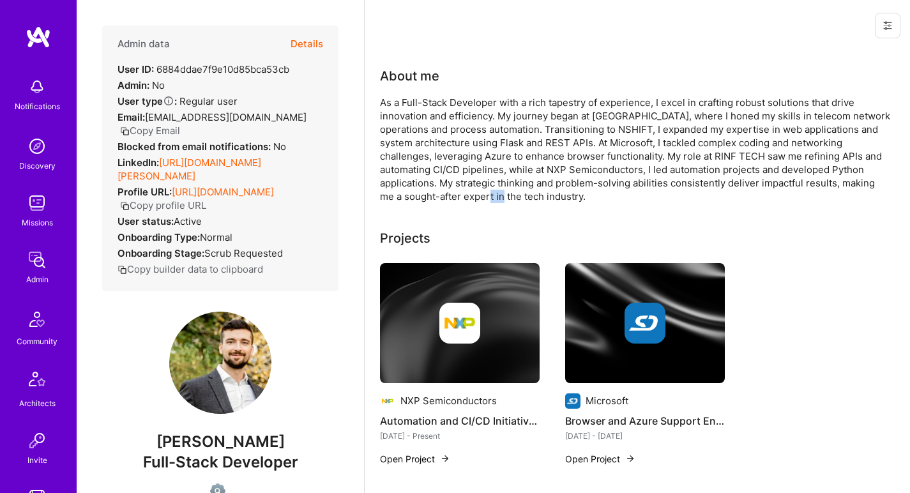
click at [443, 192] on div "As a Full-Stack Developer with a rich tapestry of experience, I excel in crafti…" at bounding box center [635, 149] width 511 height 107
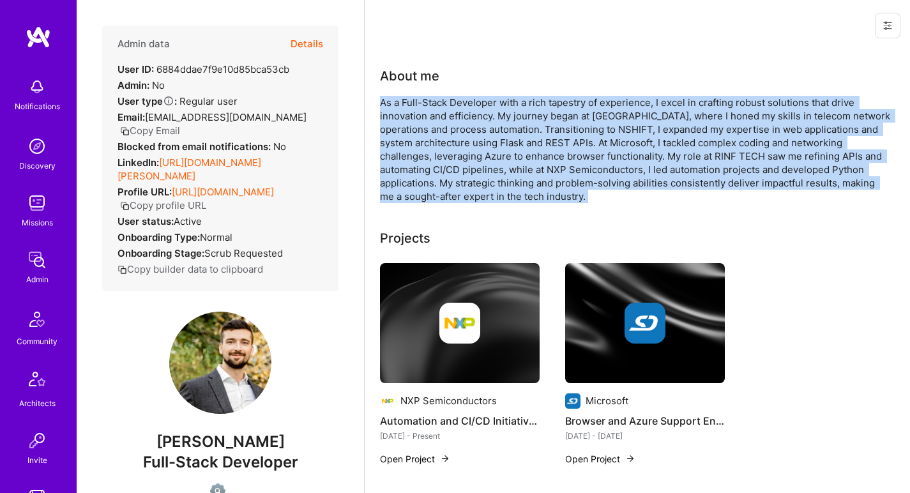
click at [443, 192] on div "As a Full-Stack Developer with a rich tapestry of experience, I excel in crafti…" at bounding box center [635, 149] width 511 height 107
click at [439, 188] on div "As a Full-Stack Developer with a rich tapestry of experience, I excel in crafti…" at bounding box center [635, 149] width 511 height 107
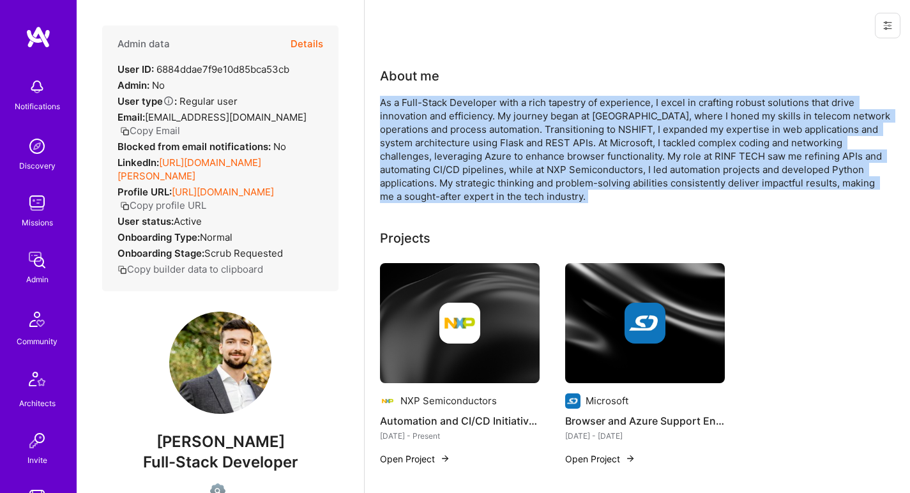
click at [439, 188] on div "As a Full-Stack Developer with a rich tapestry of experience, I excel in crafti…" at bounding box center [635, 149] width 511 height 107
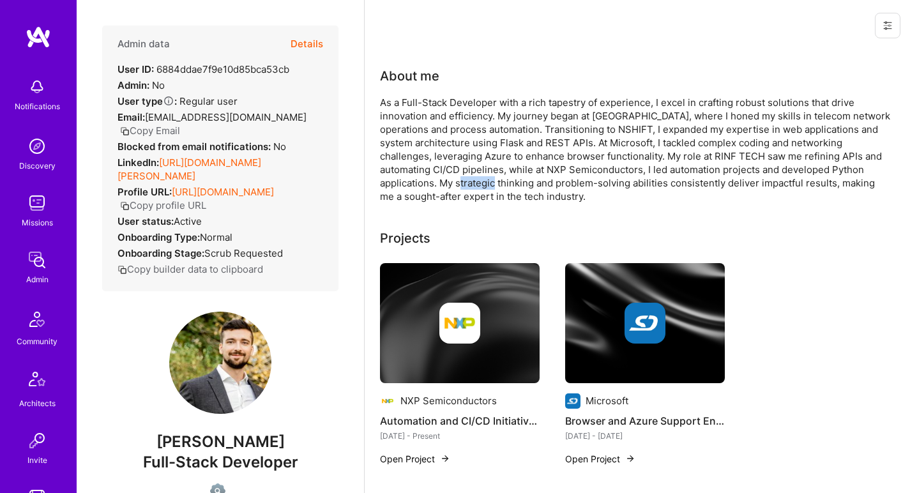
click at [439, 188] on div "As a Full-Stack Developer with a rich tapestry of experience, I excel in crafti…" at bounding box center [635, 149] width 511 height 107
click at [440, 188] on div "As a Full-Stack Developer with a rich tapestry of experience, I excel in crafti…" at bounding box center [635, 149] width 511 height 107
click at [595, 119] on div "As a Full-Stack Developer with a rich tapestry of experience, I excel in crafti…" at bounding box center [635, 149] width 511 height 107
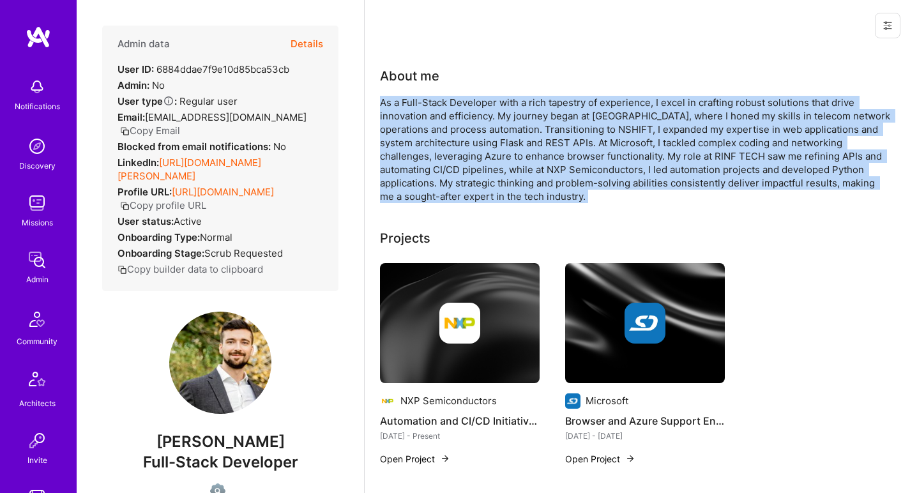
click at [595, 119] on div "As a Full-Stack Developer with a rich tapestry of experience, I excel in crafti…" at bounding box center [635, 149] width 511 height 107
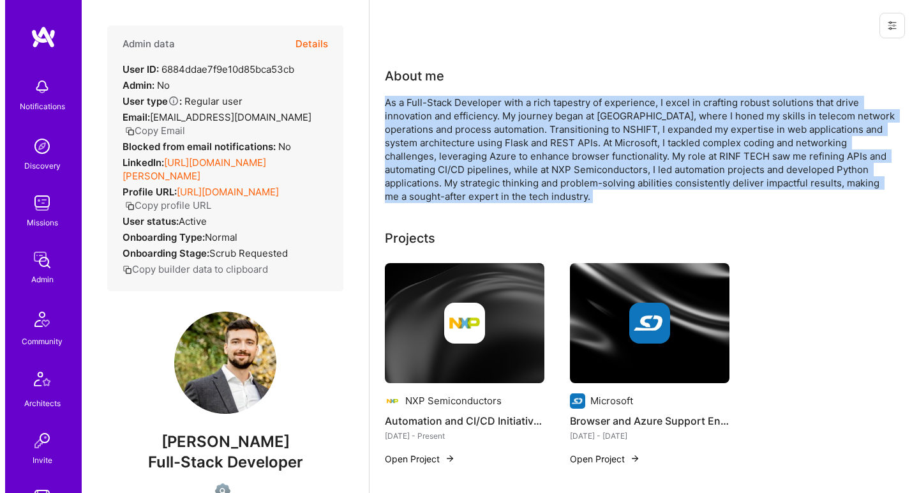
scroll to position [176, 0]
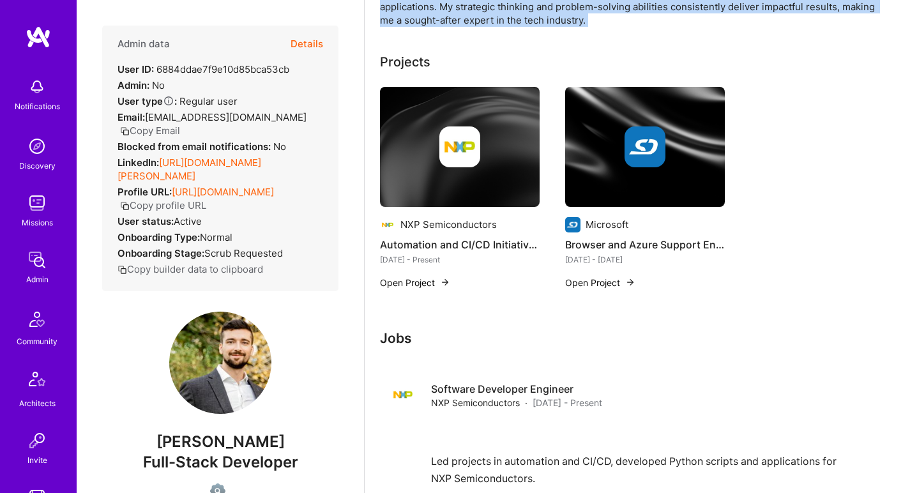
click at [619, 169] on img at bounding box center [645, 147] width 160 height 120
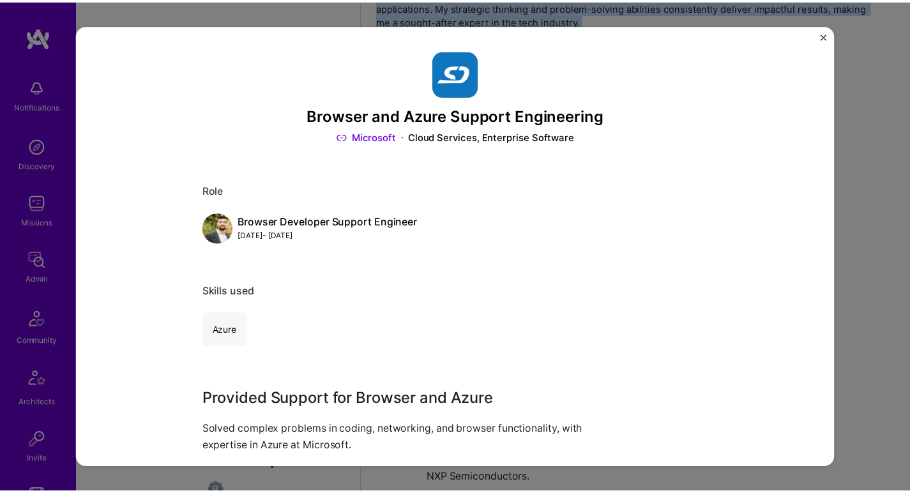
scroll to position [120, 0]
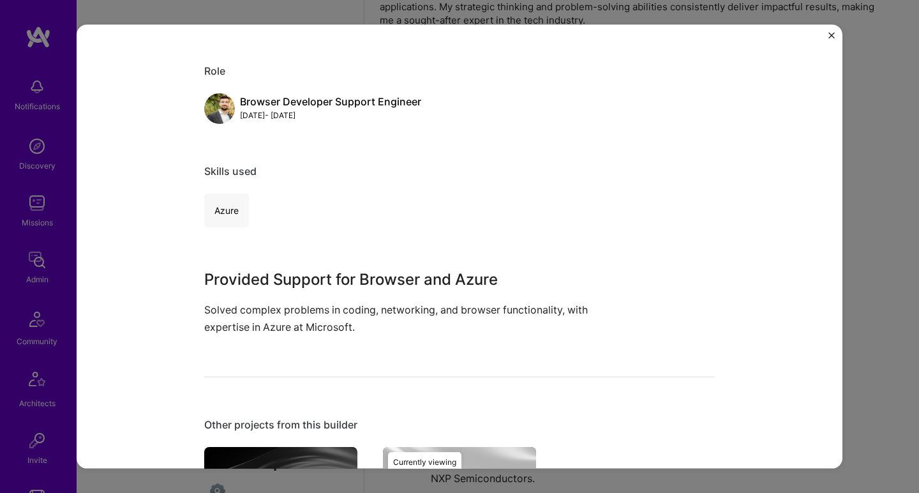
click at [862, 204] on div "Browser and Azure Support Engineering Microsoft Cloud Services, Enterprise Soft…" at bounding box center [459, 246] width 919 height 493
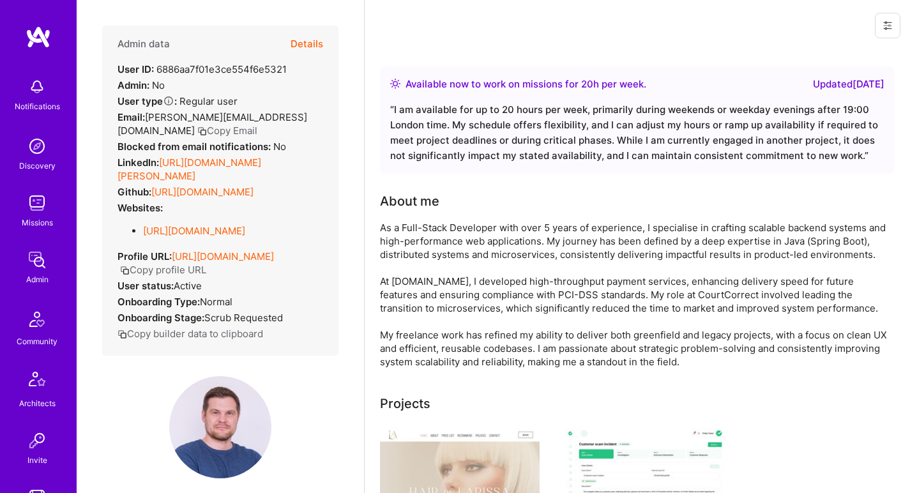
click at [190, 167] on link "[URL][DOMAIN_NAME][PERSON_NAME]" at bounding box center [189, 169] width 144 height 26
click at [178, 191] on link "[URL][DOMAIN_NAME]" at bounding box center [202, 192] width 102 height 12
click at [169, 230] on link "[URL][DOMAIN_NAME]" at bounding box center [194, 231] width 102 height 12
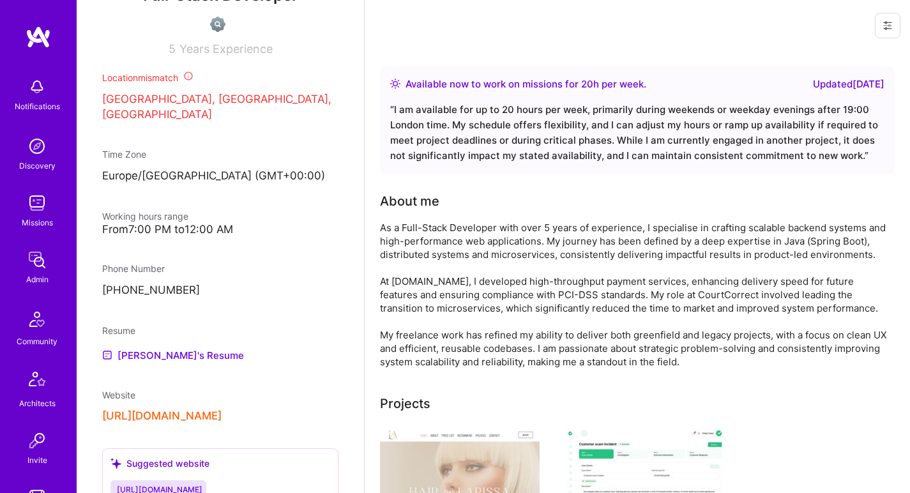
scroll to position [567, 0]
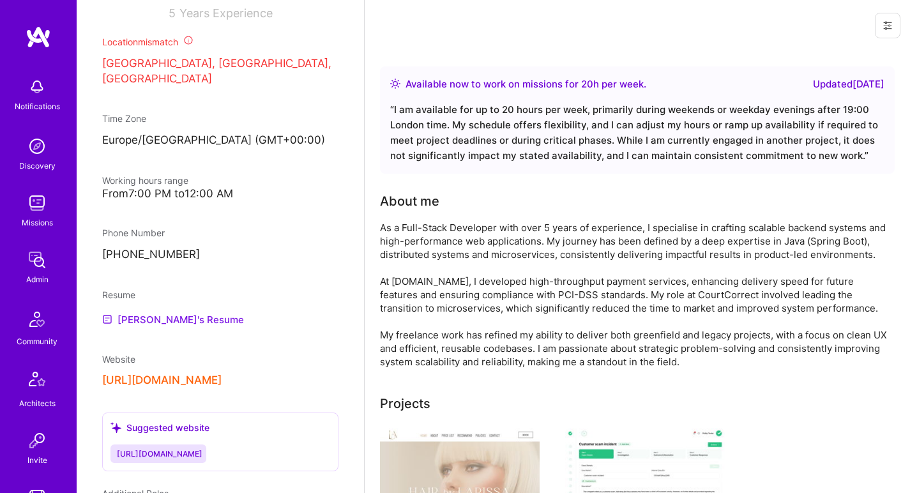
click at [169, 320] on link "[PERSON_NAME]'s Resume" at bounding box center [173, 318] width 142 height 15
click at [478, 255] on div "As a Full-Stack Developer with over 5 years of experience, I specialise in craf…" at bounding box center [635, 294] width 511 height 147
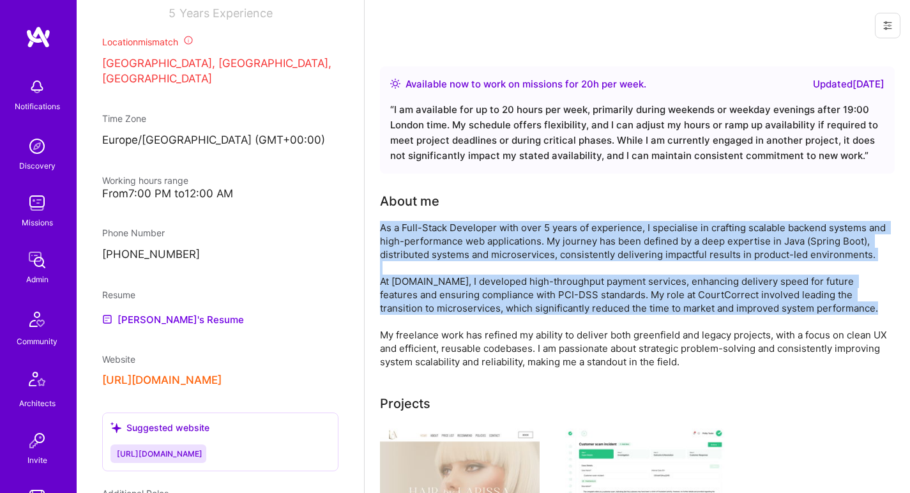
drag, startPoint x: 478, startPoint y: 255, endPoint x: 469, endPoint y: 302, distance: 47.6
click at [469, 302] on div "As a Full-Stack Developer with over 5 years of experience, I specialise in craf…" at bounding box center [635, 294] width 511 height 147
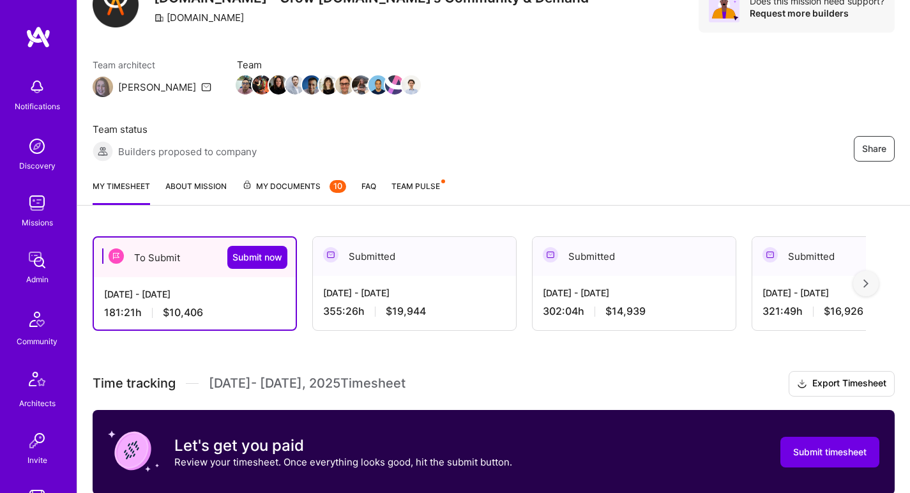
scroll to position [84, 0]
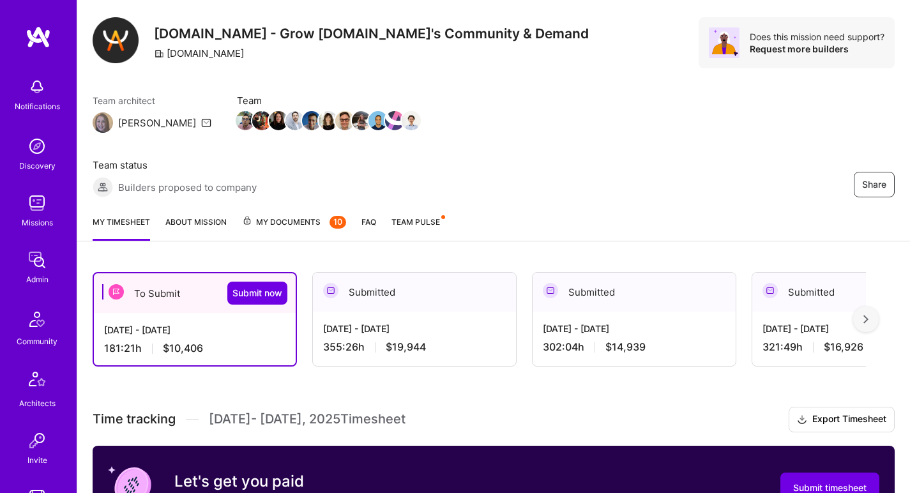
click at [144, 313] on div "[DATE] - [DATE] 181:21 h $10,406" at bounding box center [195, 339] width 202 height 52
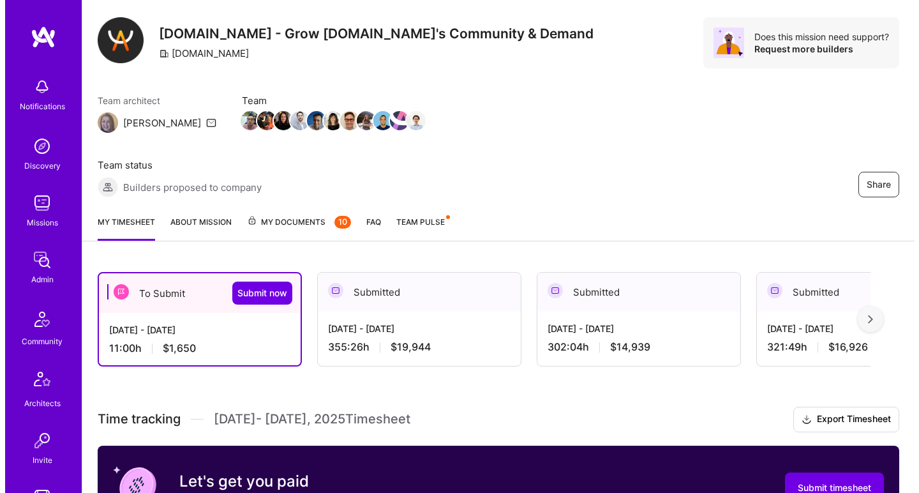
scroll to position [120, 0]
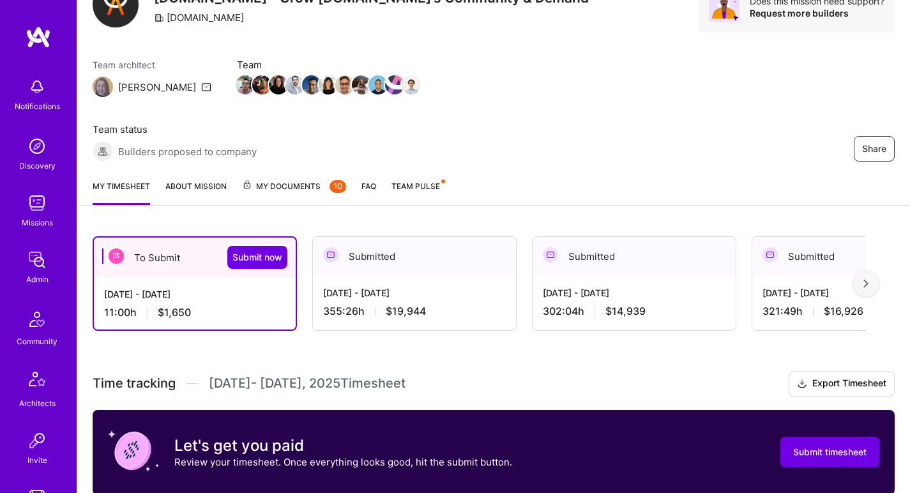
click at [424, 304] on span "$19,944" at bounding box center [406, 310] width 40 height 13
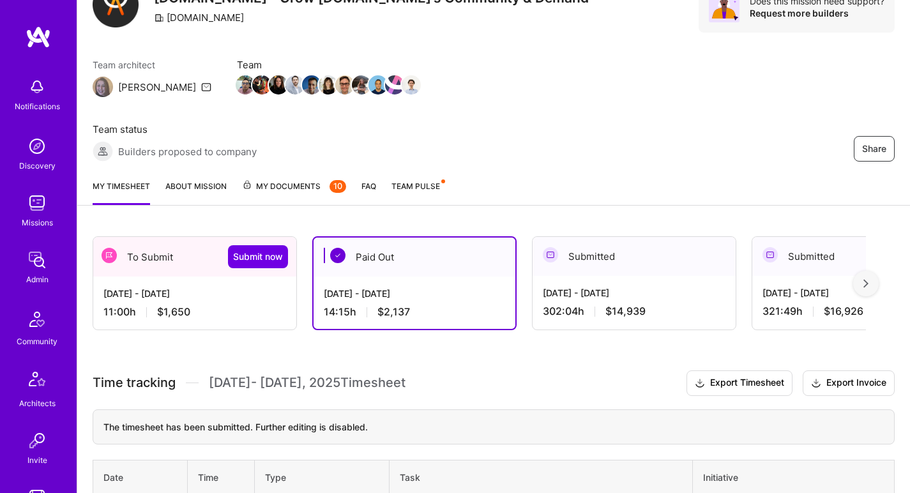
click at [250, 287] on div "[DATE] - [DATE]" at bounding box center [194, 293] width 183 height 13
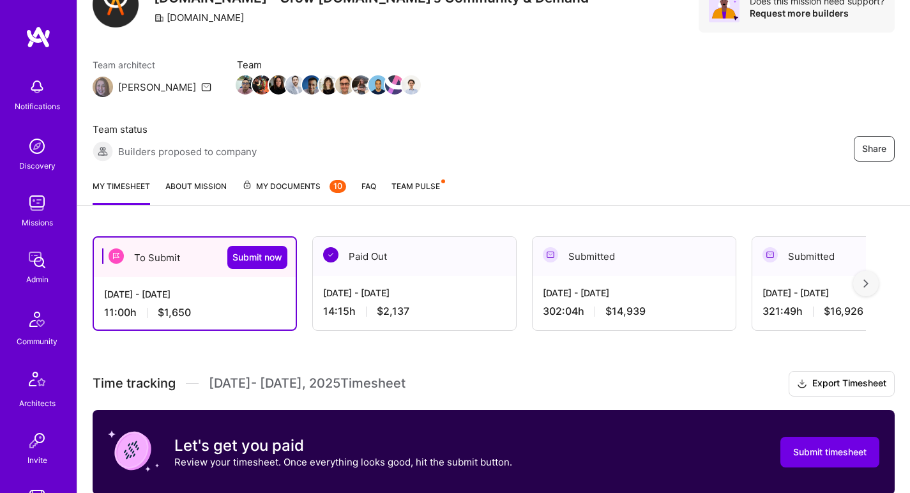
click at [336, 286] on div "[DATE] - [DATE]" at bounding box center [414, 292] width 183 height 13
